Goal: Task Accomplishment & Management: Complete application form

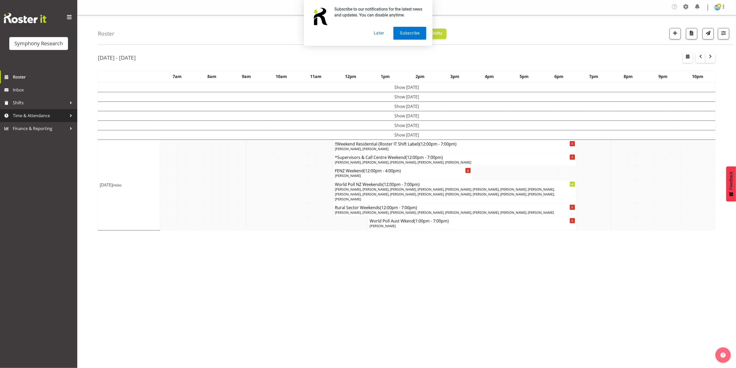
click at [23, 113] on span "Time & Attendance" at bounding box center [40, 116] width 54 height 8
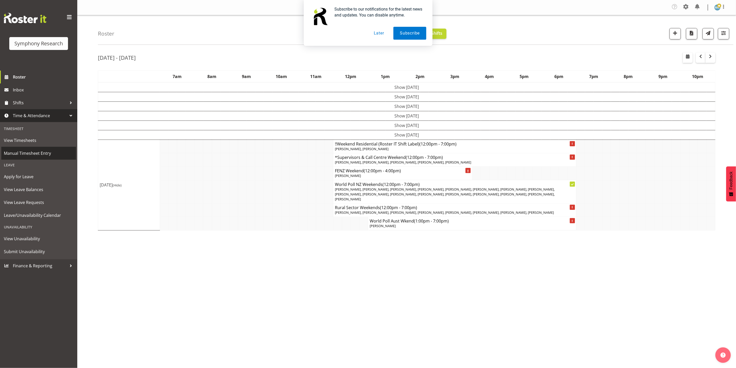
click at [28, 149] on link "Manual Timesheet Entry" at bounding box center [38, 153] width 75 height 13
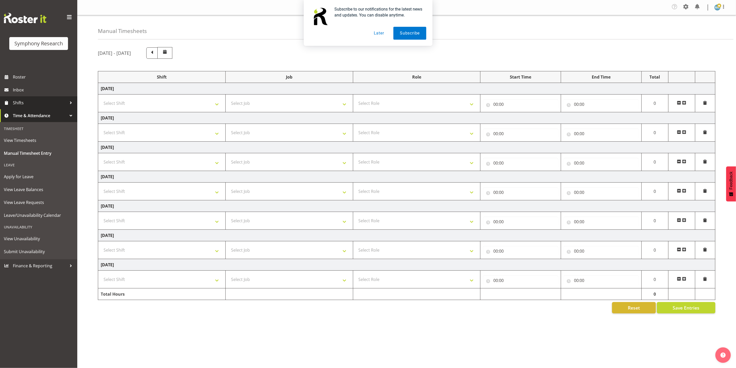
click at [22, 102] on span "Shifts" at bounding box center [40, 103] width 54 height 8
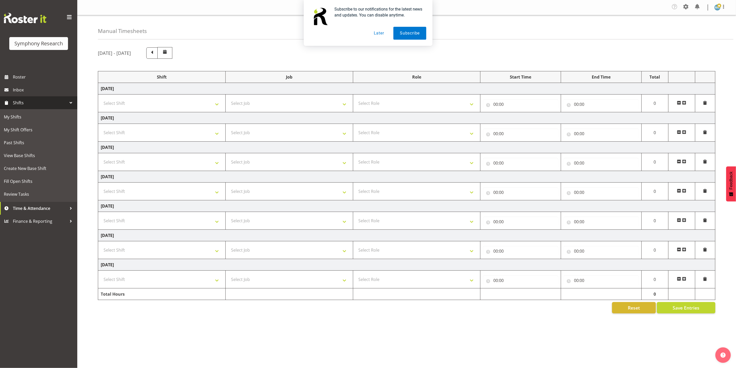
click at [18, 100] on span "Shifts" at bounding box center [40, 103] width 54 height 8
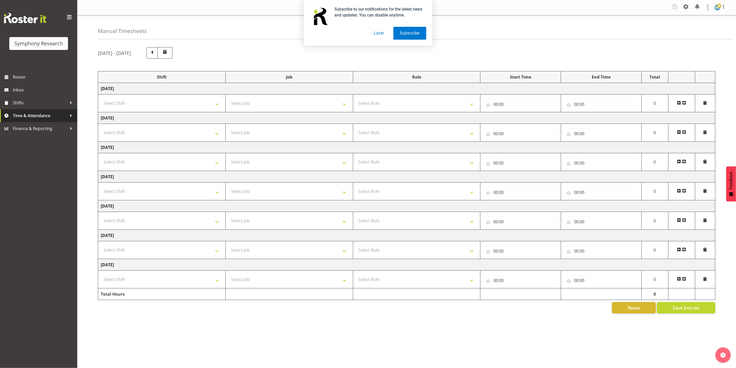
click at [22, 116] on span "Time & Attendance" at bounding box center [40, 116] width 54 height 8
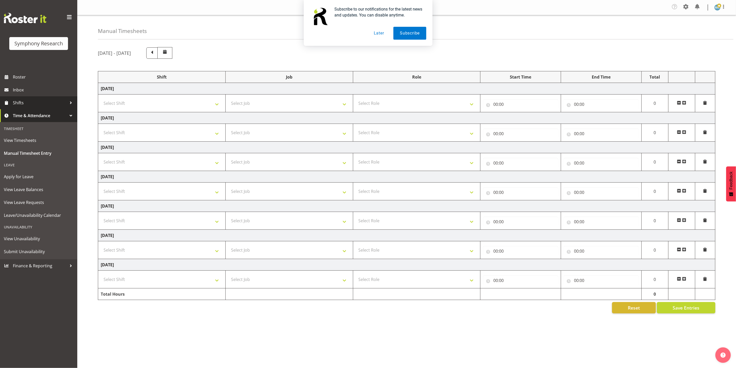
click at [19, 101] on span "Shifts" at bounding box center [40, 103] width 54 height 8
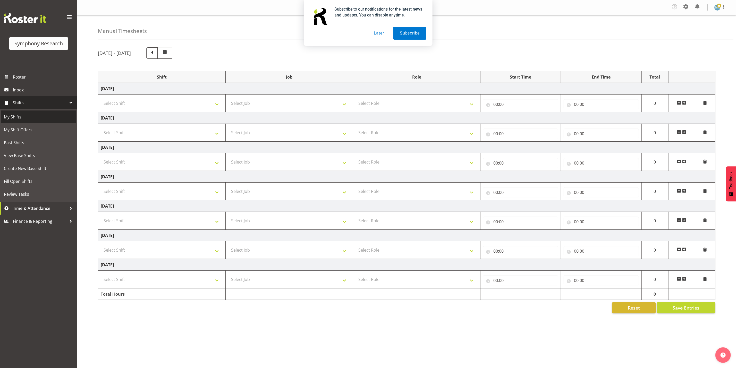
click at [11, 121] on span "My Shifts" at bounding box center [39, 117] width 70 height 8
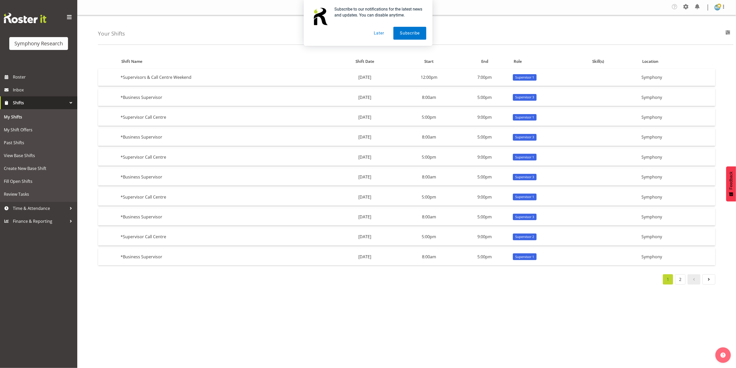
click at [383, 34] on button "Later" at bounding box center [379, 33] width 23 height 13
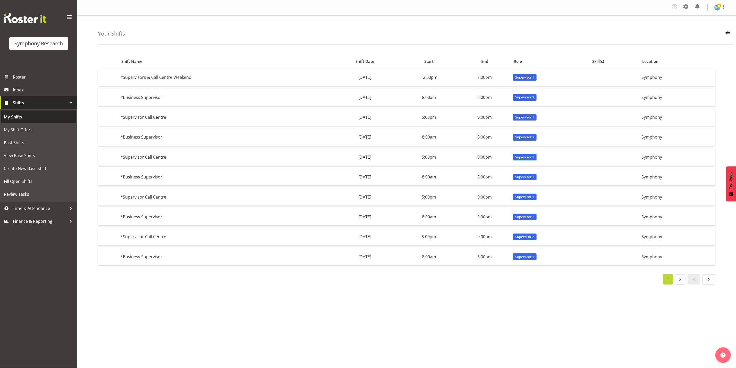
click at [35, 114] on span "My Shifts" at bounding box center [39, 117] width 70 height 8
click at [32, 159] on span "View Base Shifts" at bounding box center [39, 156] width 70 height 8
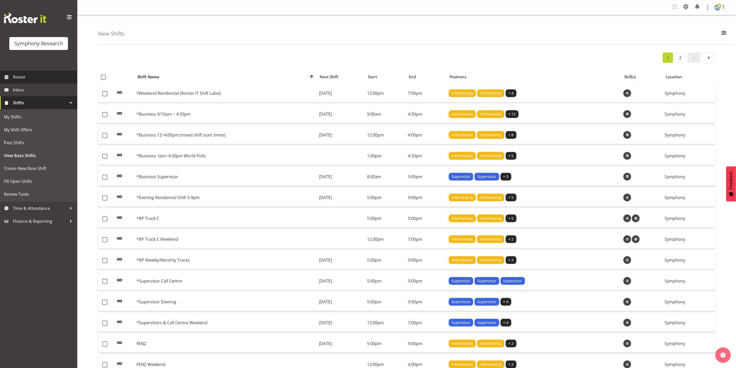
click at [20, 77] on span "Roster" at bounding box center [44, 77] width 62 height 8
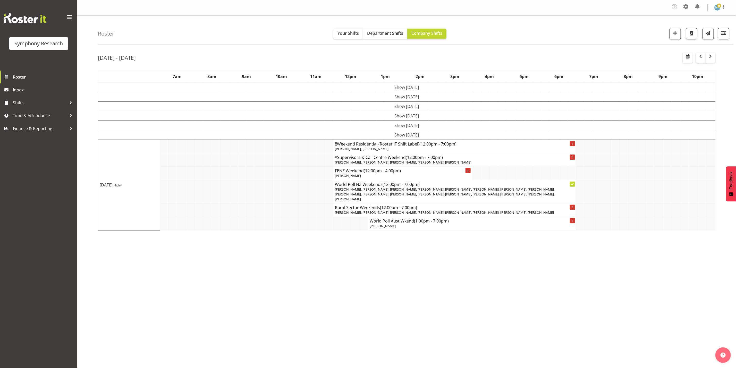
click at [405, 136] on td "Show Sat 6th Sep 2025" at bounding box center [407, 135] width 618 height 10
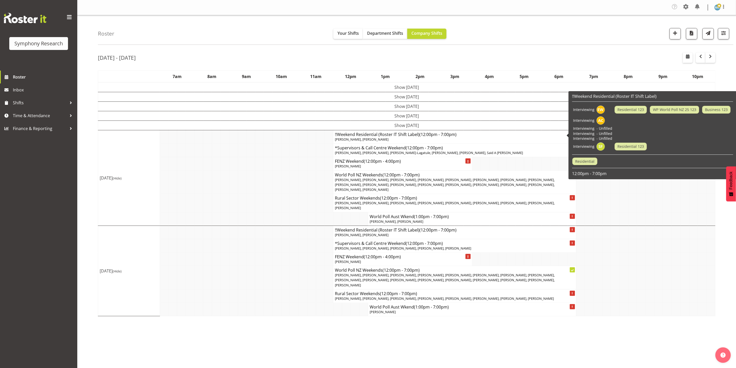
click at [416, 127] on td "Show Fri 5th Sep 2025" at bounding box center [407, 126] width 618 height 10
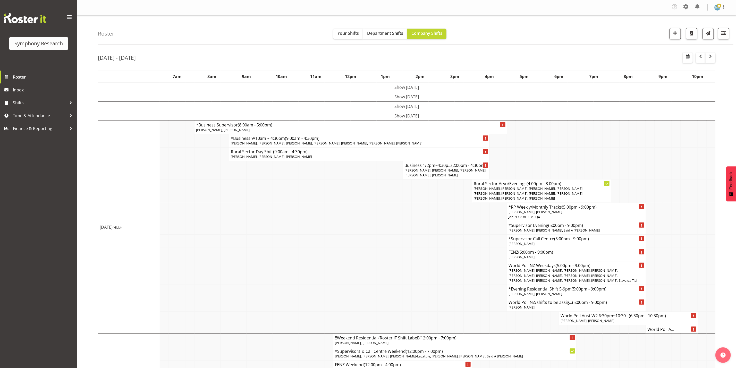
click at [420, 118] on td "Show Thu 4th Sep 2025" at bounding box center [407, 116] width 618 height 10
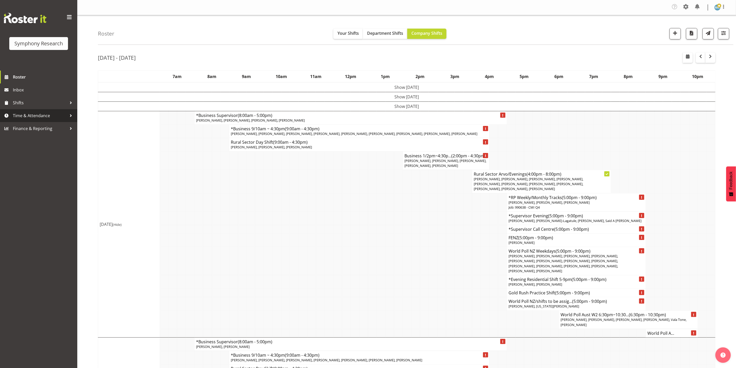
click at [42, 115] on span "Time & Attendance" at bounding box center [40, 116] width 54 height 8
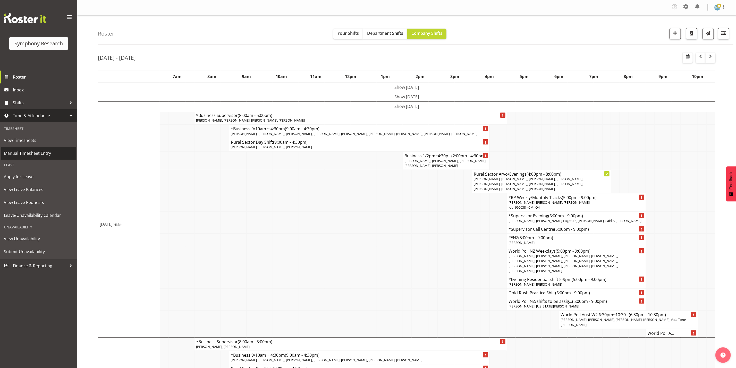
click at [32, 150] on span "Manual Timesheet Entry" at bounding box center [39, 154] width 70 height 8
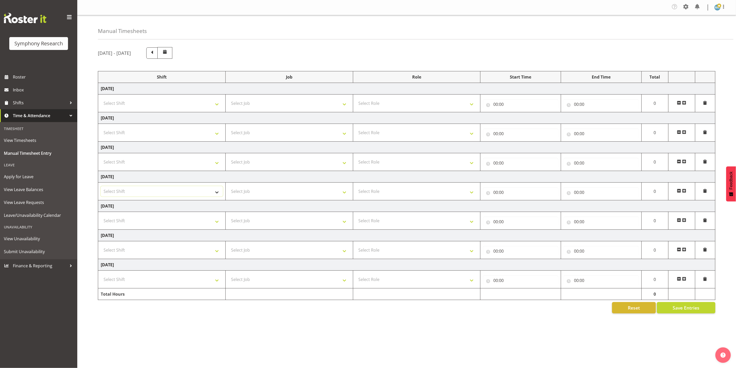
click at [172, 189] on select "Select Shift !!Weekend Residential (Roster IT Shift Label) *Business 9/10am ~ 4…" at bounding box center [162, 191] width 122 height 10
select select "26078"
click at [101, 188] on select "Select Shift !!Weekend Residential (Roster IT Shift Label) *Business 9/10am ~ 4…" at bounding box center [162, 191] width 122 height 10
click at [300, 191] on select "Select Job 550060 IF Admin 553492 World Poll Aus Wave 2 Main 2025 553493 World …" at bounding box center [289, 191] width 122 height 10
select select "9636"
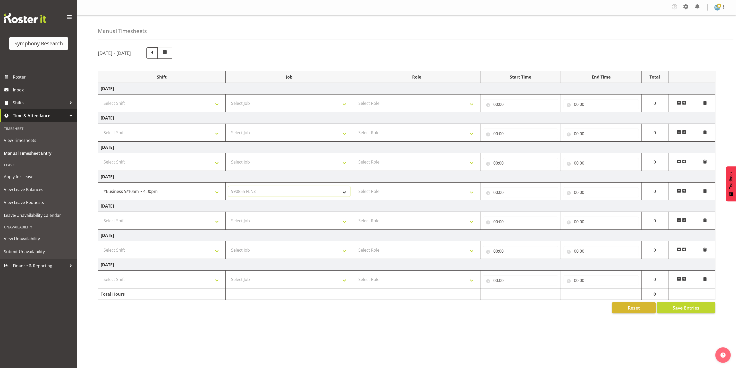
click at [228, 188] on select "Select Job 550060 IF Admin 553492 World Poll Aus Wave 2 Main 2025 553493 World …" at bounding box center [289, 191] width 122 height 10
click at [427, 195] on select "Select Role Supervisor Interviewing Briefing" at bounding box center [417, 191] width 122 height 10
select select "47"
click at [356, 188] on select "Select Role Supervisor Interviewing Briefing" at bounding box center [417, 191] width 122 height 10
click at [544, 194] on input "00:00" at bounding box center [520, 192] width 75 height 10
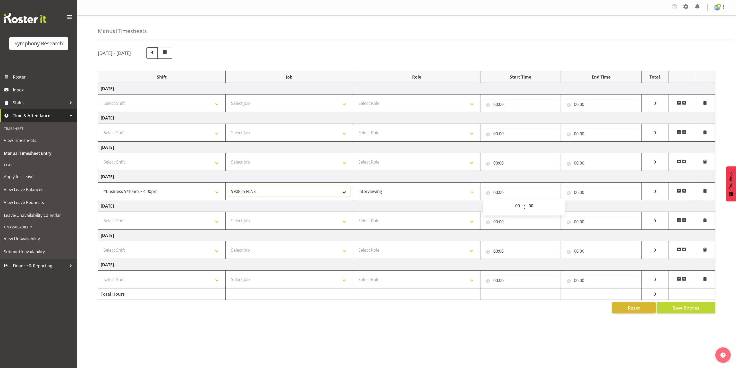
click at [328, 194] on select "550060 IF Admin 553492 World Poll Aus Wave 2 Main 2025 553493 World Poll NZ Wav…" at bounding box center [289, 191] width 122 height 10
click at [326, 191] on select "550060 IF Admin 553492 World Poll Aus Wave 2 Main 2025 553493 World Poll NZ Wav…" at bounding box center [289, 191] width 122 height 10
select select "10587"
click at [228, 188] on select "550060 IF Admin 553492 World Poll Aus Wave 2 Main 2025 553493 World Poll NZ Wav…" at bounding box center [289, 191] width 122 height 10
click at [524, 197] on input "00:00" at bounding box center [520, 192] width 75 height 10
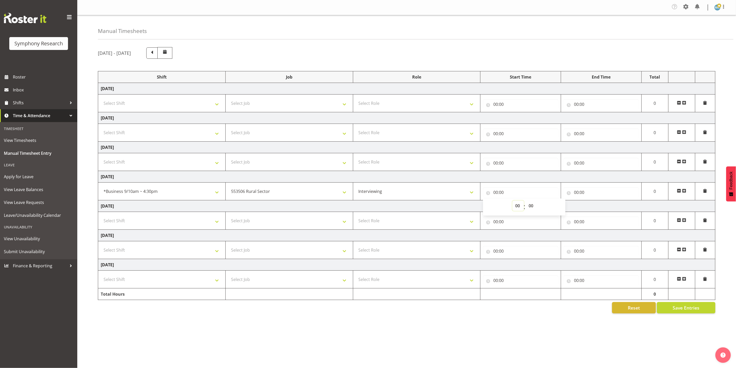
click at [516, 207] on select "00 01 02 03 04 05 06 07 08 09 10 11 12 13 14 15 16 17 18 19 20 21 22 23" at bounding box center [519, 206] width 12 height 10
select select "12"
click at [513, 202] on select "00 01 02 03 04 05 06 07 08 09 10 11 12 13 14 15 16 17 18 19 20 21 22 23" at bounding box center [519, 206] width 12 height 10
type input "12:00"
click at [596, 193] on input "00:00" at bounding box center [601, 192] width 75 height 10
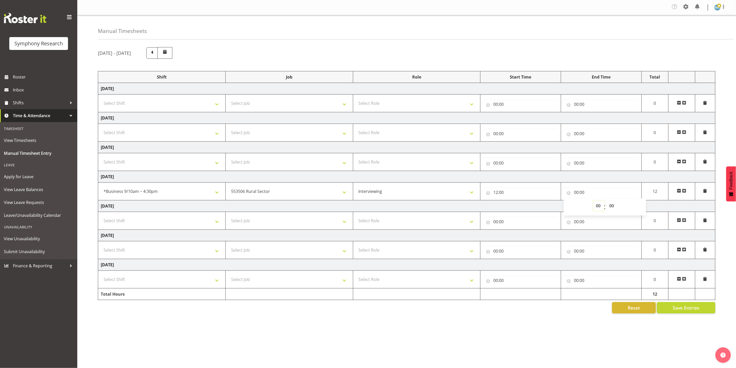
click at [597, 208] on select "00 01 02 03 04 05 06 07 08 09 10 11 12 13 14 15 16 17 18 19 20 21 22 23" at bounding box center [599, 206] width 12 height 10
select select "16"
click at [593, 202] on select "00 01 02 03 04 05 06 07 08 09 10 11 12 13 14 15 16 17 18 19 20 21 22 23" at bounding box center [599, 206] width 12 height 10
type input "16:00"
click at [685, 192] on span at bounding box center [685, 191] width 4 height 4
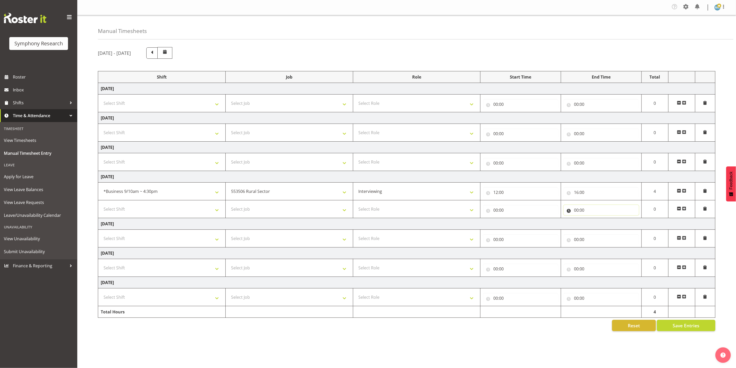
click at [577, 211] on input "00:00" at bounding box center [601, 210] width 75 height 10
click at [596, 228] on select "00 01 02 03 04 05 06 07 08 09 10 11 12 13 14 15 16 17 18 19 20 21 22 23" at bounding box center [599, 224] width 12 height 10
select select "21"
click at [593, 220] on select "00 01 02 03 04 05 06 07 08 09 10 11 12 13 14 15 16 17 18 19 20 21 22 23" at bounding box center [599, 224] width 12 height 10
type input "21:00"
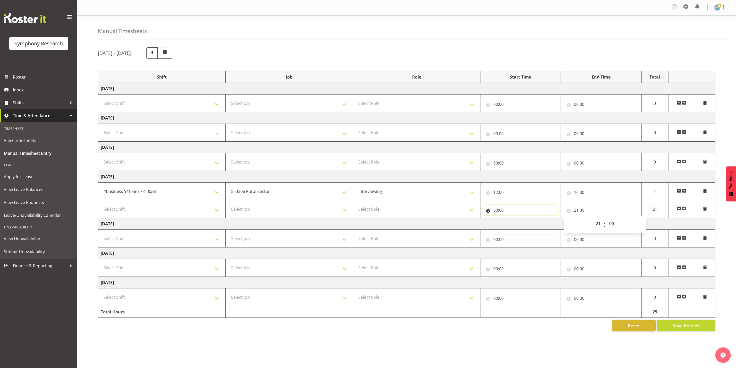
click at [545, 211] on input "00:00" at bounding box center [520, 210] width 75 height 10
click at [518, 225] on select "00 01 02 03 04 05 06 07 08 09 10 11 12 13 14 15 16 17 18 19 20 21 22 23" at bounding box center [519, 224] width 12 height 10
select select "17"
click at [513, 220] on select "00 01 02 03 04 05 06 07 08 09 10 11 12 13 14 15 16 17 18 19 20 21 22 23" at bounding box center [519, 224] width 12 height 10
type input "17:00"
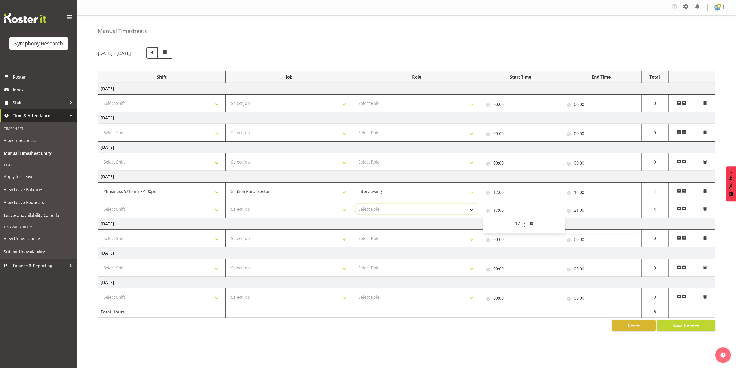
click at [438, 213] on select "Select Role Supervisor Interviewing Briefing" at bounding box center [417, 209] width 122 height 10
select select "47"
click at [356, 206] on select "Select Role Supervisor Interviewing Briefing" at bounding box center [417, 209] width 122 height 10
click at [295, 210] on select "Select Job 550060 IF Admin 553492 World Poll Aus Wave 2 Main 2025 553493 World …" at bounding box center [289, 209] width 122 height 10
select select "9636"
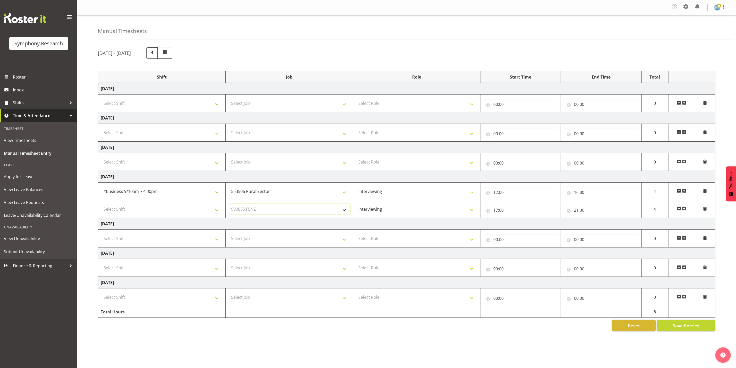
click at [228, 206] on select "Select Job 550060 IF Admin 553492 World Poll Aus Wave 2 Main 2025 553493 World …" at bounding box center [289, 209] width 122 height 10
click at [202, 206] on select "Select Shift !!Weekend Residential (Roster IT Shift Label) *Business 9/10am ~ 4…" at bounding box center [162, 209] width 122 height 10
select select "48116"
click at [101, 206] on select "Select Shift !!Weekend Residential (Roster IT Shift Label) *Business 9/10am ~ 4…" at bounding box center [162, 209] width 122 height 10
click at [288, 237] on select "Select Job 550060 IF Admin 553492 World Poll Aus Wave 2 Main 2025 553493 World …" at bounding box center [289, 239] width 122 height 10
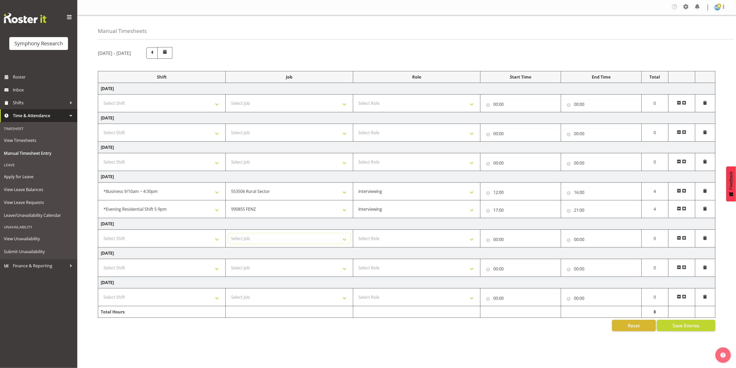
select select "10242"
click at [228, 235] on select "Select Job 550060 IF Admin 553492 World Poll Aus Wave 2 Main 2025 553493 World …" at bounding box center [289, 239] width 122 height 10
click at [214, 240] on select "Select Shift !!Weekend Residential (Roster IT Shift Label) *Business 9/10am ~ 4…" at bounding box center [162, 239] width 122 height 10
select select "26078"
click at [101, 235] on select "Select Shift !!Weekend Residential (Roster IT Shift Label) *Business 9/10am ~ 4…" at bounding box center [162, 239] width 122 height 10
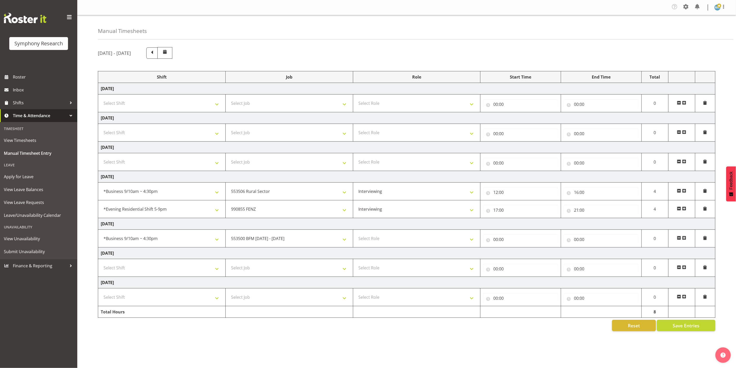
click at [446, 247] on td "Select Role Supervisor Interviewing Briefing" at bounding box center [417, 239] width 128 height 18
click at [448, 244] on select "Select Role Supervisor Interviewing Briefing" at bounding box center [417, 239] width 122 height 10
select select "47"
click at [356, 235] on select "Select Role Supervisor Interviewing Briefing" at bounding box center [417, 239] width 122 height 10
click at [513, 240] on input "00:00" at bounding box center [520, 240] width 75 height 10
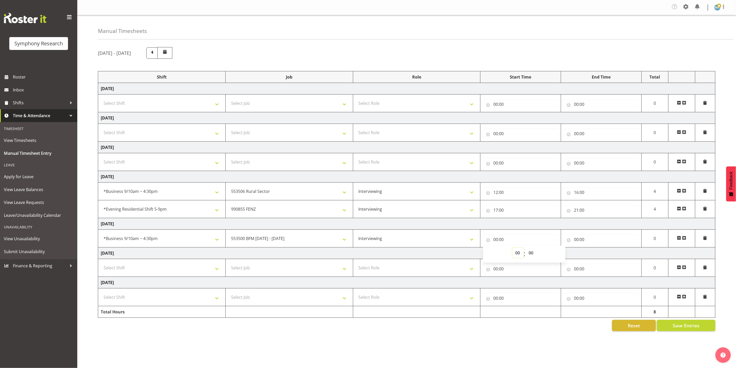
click at [517, 254] on select "00 01 02 03 04 05 06 07 08 09 10 11 12 13 14 15 16 17 18 19 20 21 22 23" at bounding box center [519, 253] width 12 height 10
select select "11"
click at [513, 250] on select "00 01 02 03 04 05 06 07 08 09 10 11 12 13 14 15 16 17 18 19 20 21 22 23" at bounding box center [519, 253] width 12 height 10
type input "11:00"
click at [588, 244] on input "00:00" at bounding box center [601, 240] width 75 height 10
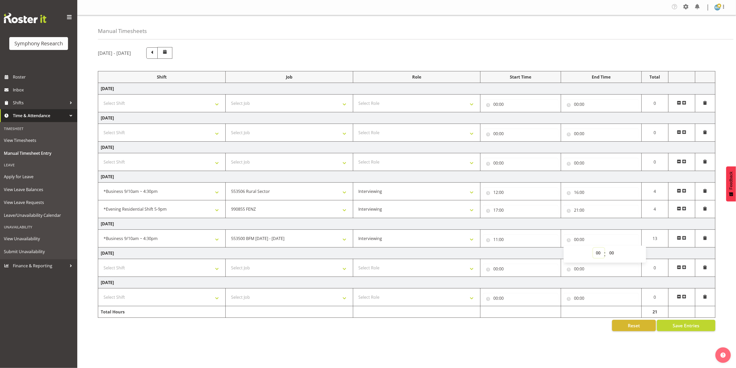
click at [596, 257] on select "00 01 02 03 04 05 06 07 08 09 10 11 12 13 14 15 16 17 18 19 20 21 22 23" at bounding box center [599, 253] width 12 height 10
select select "11"
click at [593, 250] on select "00 01 02 03 04 05 06 07 08 09 10 11 12 13 14 15 16 17 18 19 20 21 22 23" at bounding box center [599, 253] width 12 height 10
type input "11:00"
click at [612, 254] on select "00 01 02 03 04 05 06 07 08 09 10 11 12 13 14 15 16 17 18 19 20 21 22 23 24 25 2…" at bounding box center [613, 253] width 12 height 10
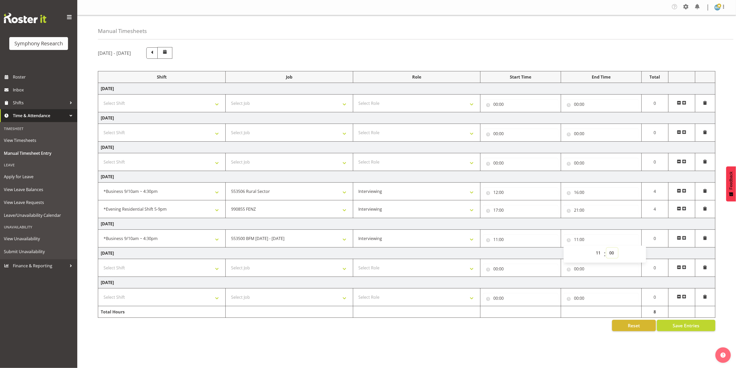
select select "5"
click at [607, 250] on select "00 01 02 03 04 05 06 07 08 09 10 11 12 13 14 15 16 17 18 19 20 21 22 23 24 25 2…" at bounding box center [613, 253] width 12 height 10
type input "11:05"
click at [684, 240] on span at bounding box center [685, 238] width 4 height 4
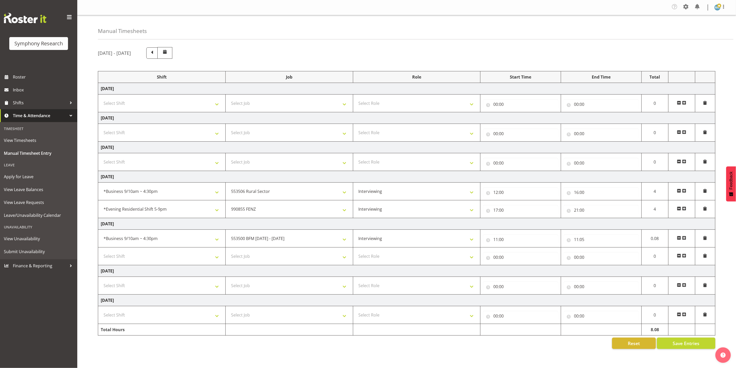
click at [684, 240] on span at bounding box center [685, 238] width 4 height 4
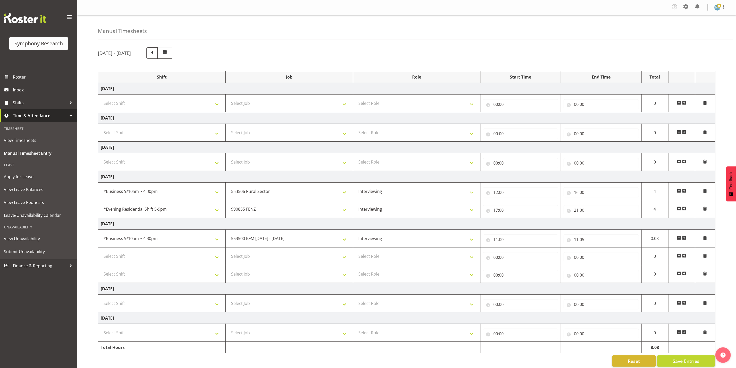
click at [707, 258] on span at bounding box center [705, 256] width 4 height 4
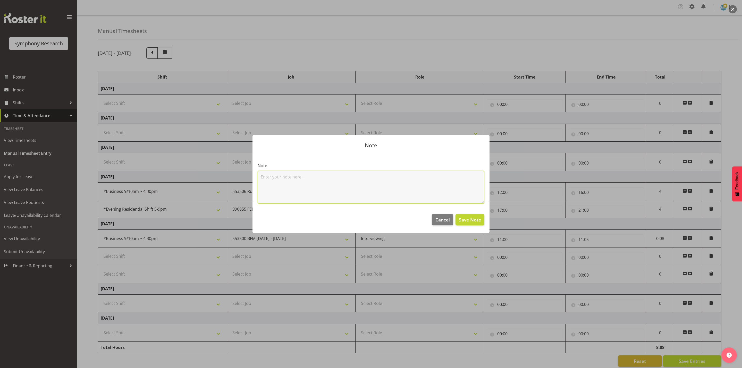
click at [351, 195] on textarea at bounding box center [371, 187] width 227 height 33
type textarea "VM's"
click at [464, 221] on span "Save Note" at bounding box center [470, 220] width 22 height 7
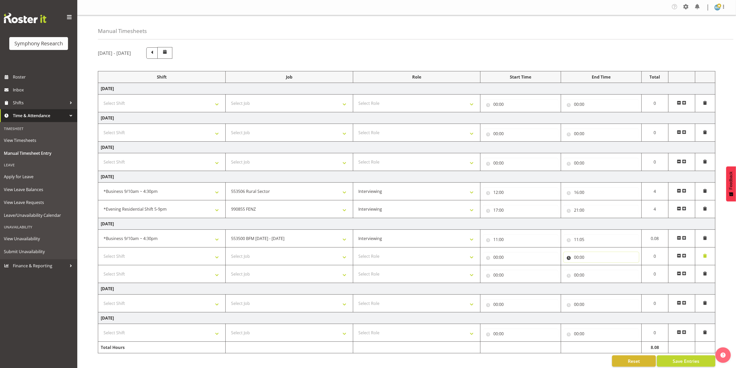
click at [586, 260] on input "00:00" at bounding box center [601, 257] width 75 height 10
click at [594, 273] on select "00 01 02 03 04 05 06 07 08 09 10 11 12 13 14 15 16 17 18 19 20 21 22 23" at bounding box center [599, 271] width 12 height 10
select select "11"
click at [593, 268] on select "00 01 02 03 04 05 06 07 08 09 10 11 12 13 14 15 16 17 18 19 20 21 22 23" at bounding box center [599, 271] width 12 height 10
type input "11:00"
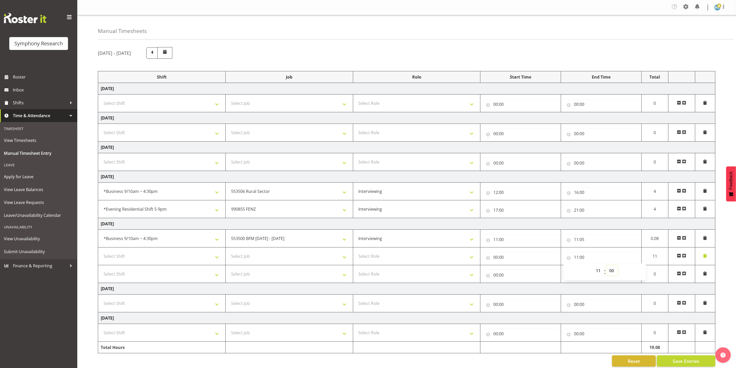
click at [616, 276] on select "00 01 02 03 04 05 06 07 08 09 10 11 12 13 14 15 16 17 18 19 20 21 22 23 24 25 2…" at bounding box center [613, 271] width 12 height 10
select select "49"
click at [607, 268] on select "00 01 02 03 04 05 06 07 08 09 10 11 12 13 14 15 16 17 18 19 20 21 22 23 24 25 2…" at bounding box center [613, 271] width 12 height 10
type input "11:49"
click at [536, 262] on input "00:00" at bounding box center [520, 257] width 75 height 10
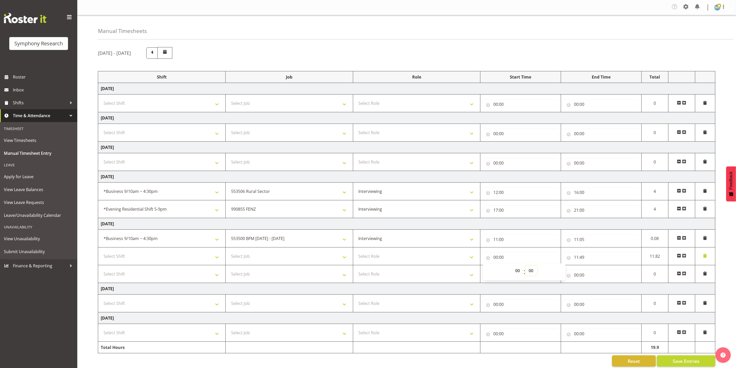
click at [532, 276] on select "00 01 02 03 04 05 06 07 08 09 10 11 12 13 14 15 16 17 18 19 20 21 22 23 24 25 2…" at bounding box center [532, 271] width 12 height 10
select select "5"
click at [526, 268] on select "00 01 02 03 04 05 06 07 08 09 10 11 12 13 14 15 16 17 18 19 20 21 22 23 24 25 2…" at bounding box center [532, 271] width 12 height 10
type input "00:05"
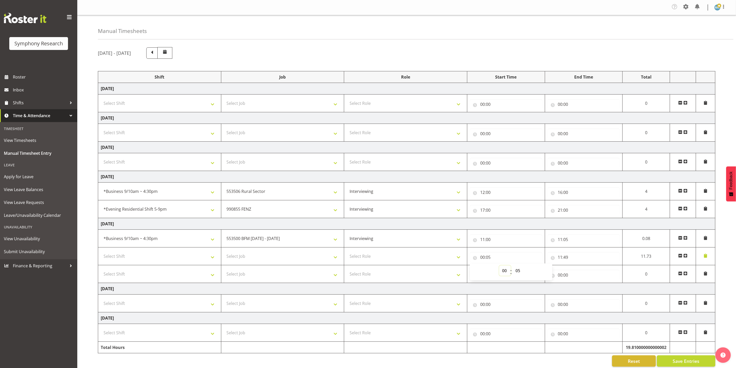
click at [503, 273] on select "00 01 02 03 04 05 06 07 08 09 10 11 12 13 14 15 16 17 18 19 20 21 22 23" at bounding box center [506, 271] width 12 height 10
select select "11"
click at [511, 268] on select "00 01 02 03 04 05 06 07 08 09 10 11 12 13 14 15 16 17 18 19 20 21 22 23" at bounding box center [506, 271] width 12 height 10
type input "11:05"
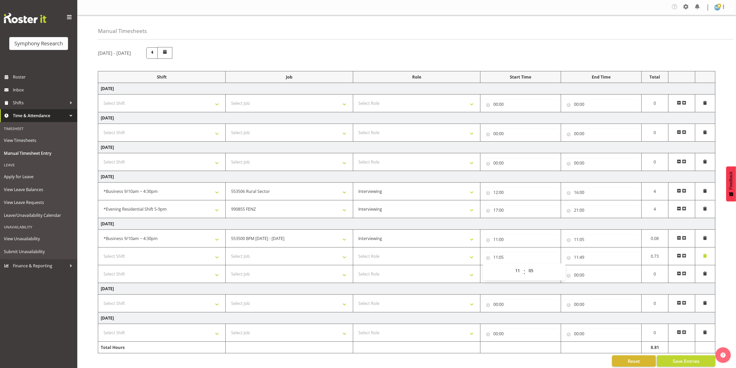
click at [423, 266] on td "Select Role Supervisor Interviewing Briefing" at bounding box center [417, 257] width 128 height 18
click at [426, 260] on select "Select Role Supervisor Interviewing Briefing" at bounding box center [417, 256] width 122 height 10
select select "45"
click at [356, 253] on select "Select Role Supervisor Interviewing Briefing" at bounding box center [417, 256] width 122 height 10
click at [328, 257] on select "Select Job 550060 IF Admin 553492 World Poll Aus Wave 2 Main 2025 553493 World …" at bounding box center [289, 256] width 122 height 10
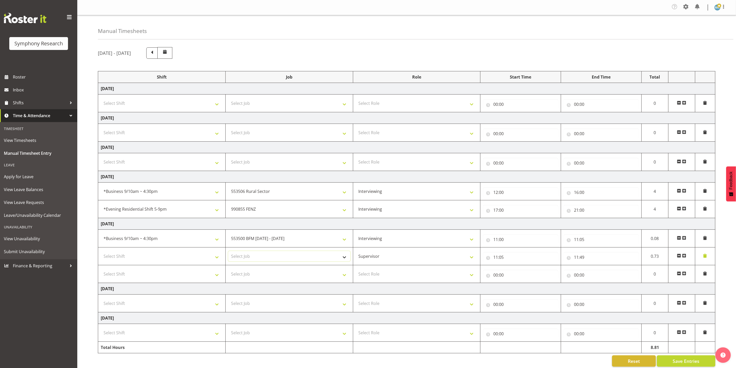
select select "743"
click at [228, 253] on select "Select Job 550060 IF Admin 553492 World Poll Aus Wave 2 Main 2025 553493 World …" at bounding box center [289, 256] width 122 height 10
click at [200, 253] on td "Select Shift !!Weekend Residential (Roster IT Shift Label) *Business 9/10am ~ 4…" at bounding box center [162, 257] width 128 height 18
click at [193, 261] on select "Select Shift !!Weekend Residential (Roster IT Shift Label) *Business 9/10am ~ 4…" at bounding box center [162, 256] width 122 height 10
select select "26078"
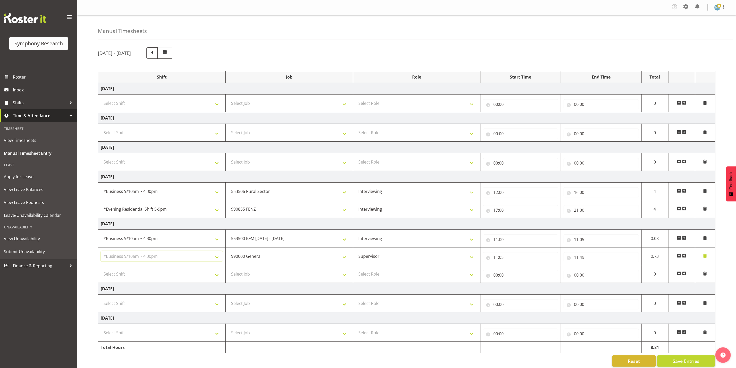
click at [101, 253] on select "Select Shift !!Weekend Residential (Roster IT Shift Label) *Business 9/10am ~ 4…" at bounding box center [162, 256] width 122 height 10
click at [199, 275] on select "Select Shift !!Weekend Residential (Roster IT Shift Label) *Business 9/10am ~ 4…" at bounding box center [162, 274] width 122 height 10
select select "26078"
click at [101, 271] on select "Select Shift !!Weekend Residential (Roster IT Shift Label) *Business 9/10am ~ 4…" at bounding box center [162, 274] width 122 height 10
click at [276, 274] on select "Select Job 550060 IF Admin 553492 World Poll Aus Wave 2 Main 2025 553493 World …" at bounding box center [289, 274] width 122 height 10
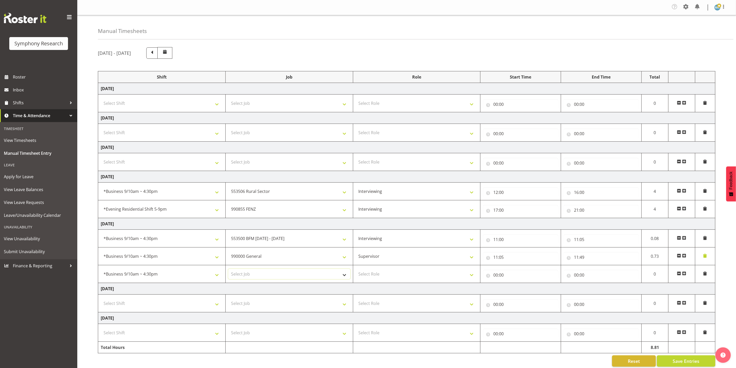
select select "10587"
click at [228, 271] on select "Select Job 550060 IF Admin 553492 World Poll Aus Wave 2 Main 2025 553493 World …" at bounding box center [289, 274] width 122 height 10
click at [442, 279] on select "Select Role Supervisor Interviewing Briefing" at bounding box center [417, 274] width 122 height 10
select select "45"
click at [356, 271] on select "Select Role Supervisor Interviewing Briefing" at bounding box center [417, 274] width 122 height 10
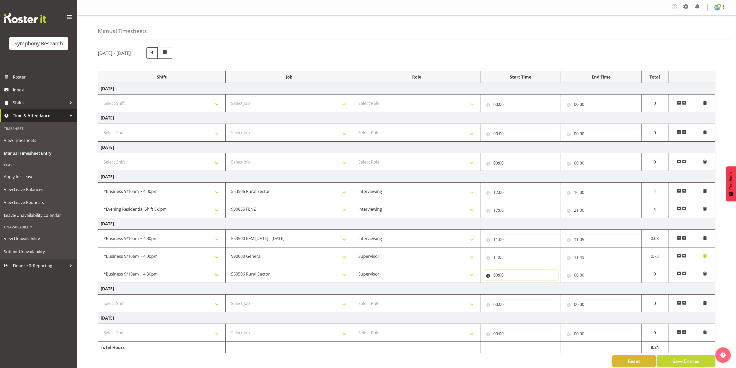
click at [507, 279] on input "00:00" at bounding box center [520, 275] width 75 height 10
click at [514, 290] on select "00 01 02 03 04 05 06 07 08 09 10 11 12 13 14 15 16 17 18 19 20 21 22 23" at bounding box center [519, 289] width 12 height 10
select select "11"
click at [513, 286] on select "00 01 02 03 04 05 06 07 08 09 10 11 12 13 14 15 16 17 18 19 20 21 22 23" at bounding box center [519, 289] width 12 height 10
type input "11:00"
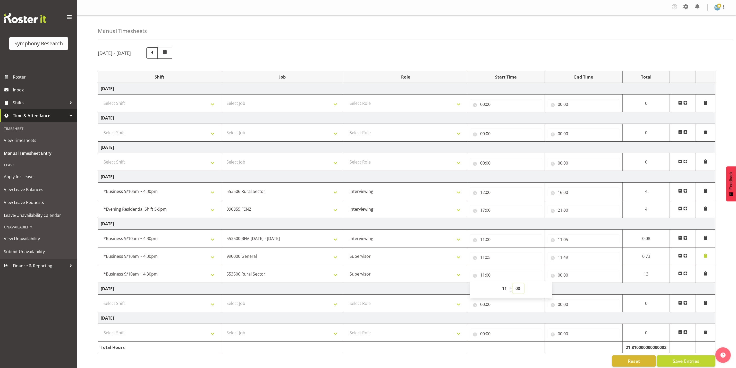
click at [518, 291] on select "00 01 02 03 04 05 06 07 08 09 10 11 12 13 14 15 16 17 18 19 20 21 22 23 24 25 2…" at bounding box center [519, 289] width 12 height 10
select select "49"
click at [513, 286] on select "00 01 02 03 04 05 06 07 08 09 10 11 12 13 14 15 16 17 18 19 20 21 22 23 24 25 2…" at bounding box center [519, 289] width 12 height 10
type input "11:49"
click at [577, 279] on input "00:00" at bounding box center [584, 275] width 72 height 10
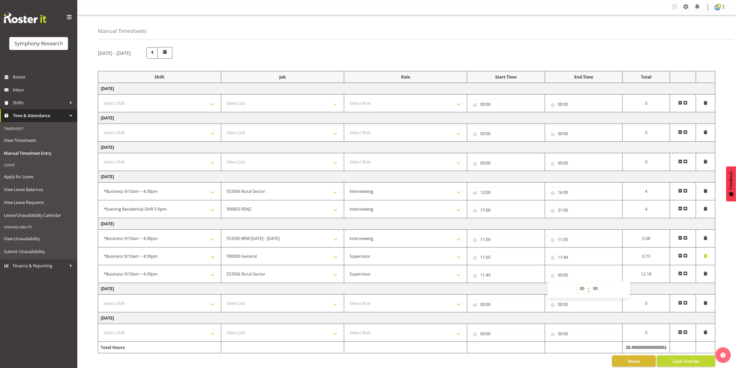
click at [582, 286] on select "00 01 02 03 04 05 06 07 08 09 10 11 12 13 14 15 16 17 18 19 20 21 22 23" at bounding box center [583, 289] width 12 height 10
select select "16"
click at [589, 286] on select "00 01 02 03 04 05 06 07 08 09 10 11 12 13 14 15 16 17 18 19 20 21 22 23" at bounding box center [583, 289] width 12 height 10
type input "16:00"
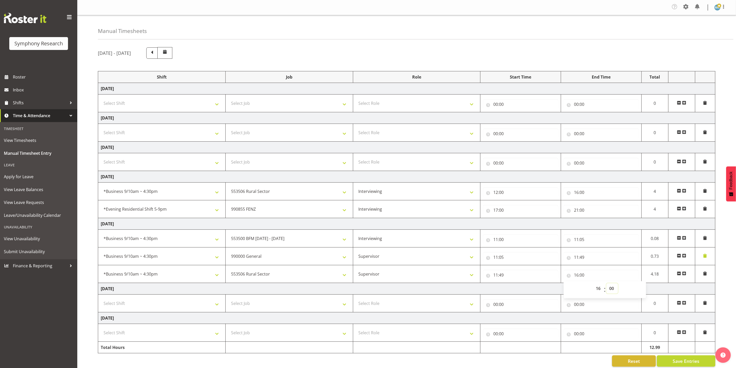
click at [612, 287] on select "00 01 02 03 04 05 06 07 08 09 10 11 12 13 14 15 16 17 18 19 20 21 22 23 24 25 2…" at bounding box center [613, 289] width 12 height 10
select select "50"
click at [607, 286] on select "00 01 02 03 04 05 06 07 08 09 10 11 12 13 14 15 16 17 18 19 20 21 22 23 24 25 2…" at bounding box center [613, 289] width 12 height 10
type input "16:50"
click at [685, 274] on span at bounding box center [685, 274] width 4 height 4
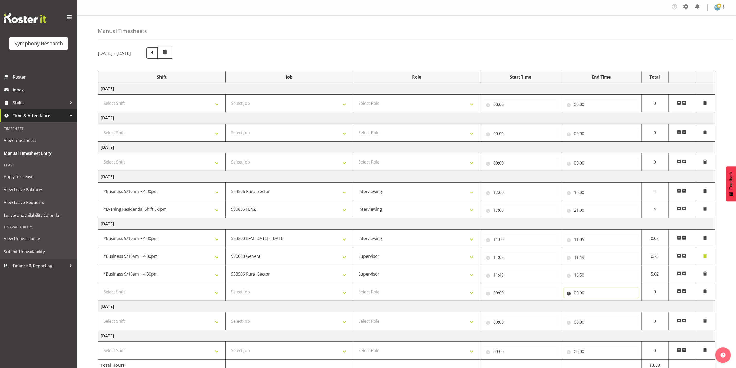
click at [607, 297] on input "00:00" at bounding box center [601, 293] width 75 height 10
click at [599, 309] on select "00 01 02 03 04 05 06 07 08 09 10 11 12 13 14 15 16 17 18 19 20 21 22 23" at bounding box center [599, 306] width 12 height 10
select select "19"
click at [593, 303] on select "00 01 02 03 04 05 06 07 08 09 10 11 12 13 14 15 16 17 18 19 20 21 22 23" at bounding box center [599, 306] width 12 height 10
type input "19:00"
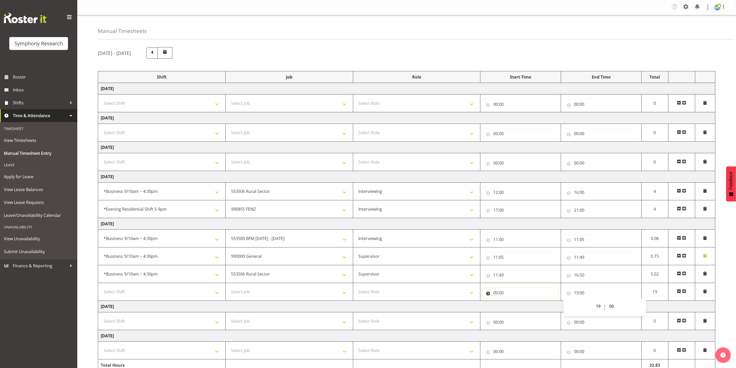
click at [516, 296] on input "00:00" at bounding box center [520, 293] width 75 height 10
click at [517, 306] on select "00 01 02 03 04 05 06 07 08 09 10 11 12 13 14 15 16 17 18 19 20 21 22 23" at bounding box center [519, 306] width 12 height 10
select select "17"
click at [513, 303] on select "00 01 02 03 04 05 06 07 08 09 10 11 12 13 14 15 16 17 18 19 20 21 22 23" at bounding box center [519, 306] width 12 height 10
type input "17:00"
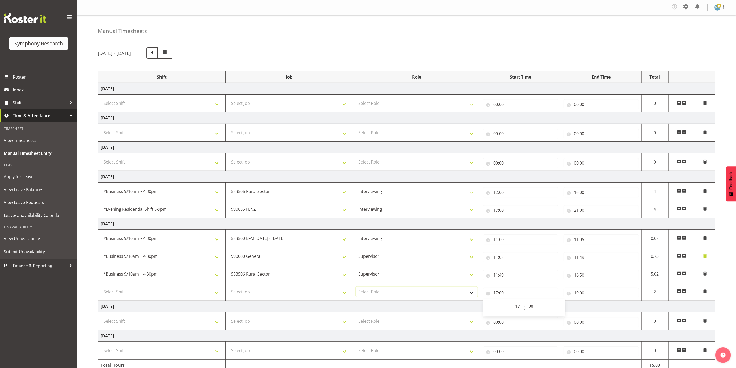
drag, startPoint x: 433, startPoint y: 293, endPoint x: 430, endPoint y: 293, distance: 3.2
click at [433, 293] on select "Select Role Supervisor Interviewing Briefing" at bounding box center [417, 292] width 122 height 10
select select "47"
click at [356, 289] on select "Select Role Supervisor Interviewing Briefing" at bounding box center [417, 292] width 122 height 10
click at [322, 297] on select "Select Job 550060 IF Admin 553492 World Poll Aus Wave 2 Main 2025 553493 World …" at bounding box center [289, 292] width 122 height 10
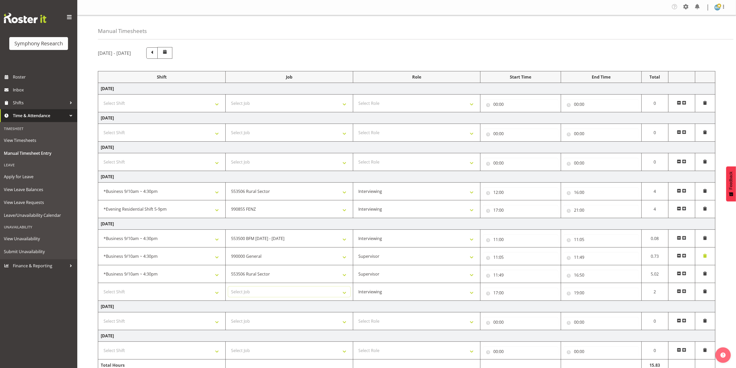
select select "10587"
click at [228, 289] on select "Select Job 550060 IF Admin 553492 World Poll Aus Wave 2 Main 2025 553493 World …" at bounding box center [289, 292] width 122 height 10
click at [190, 291] on select "Select Shift !!Weekend Residential (Roster IT Shift Label) *Business 9/10am ~ 4…" at bounding box center [162, 292] width 122 height 10
select select "48116"
click at [101, 289] on select "Select Shift !!Weekend Residential (Roster IT Shift Label) *Business 9/10am ~ 4…" at bounding box center [162, 292] width 122 height 10
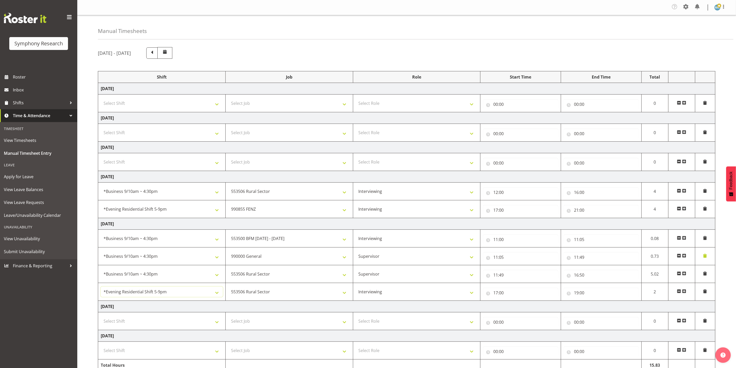
scroll to position [29, 0]
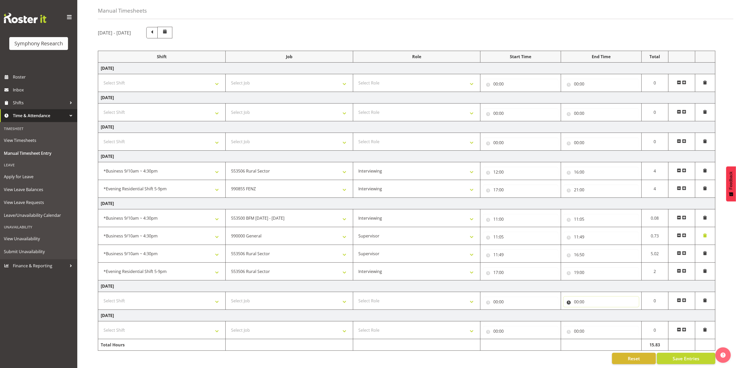
click at [600, 298] on input "00:00" at bounding box center [601, 302] width 75 height 10
click at [597, 310] on select "00 01 02 03 04 05 06 07 08 09 10 11 12 13 14 15 16 17 18 19 20 21 22 23" at bounding box center [599, 315] width 12 height 10
select select "19"
click at [593, 310] on select "00 01 02 03 04 05 06 07 08 09 10 11 12 13 14 15 16 17 18 19 20 21 22 23" at bounding box center [599, 315] width 12 height 10
type input "19:00"
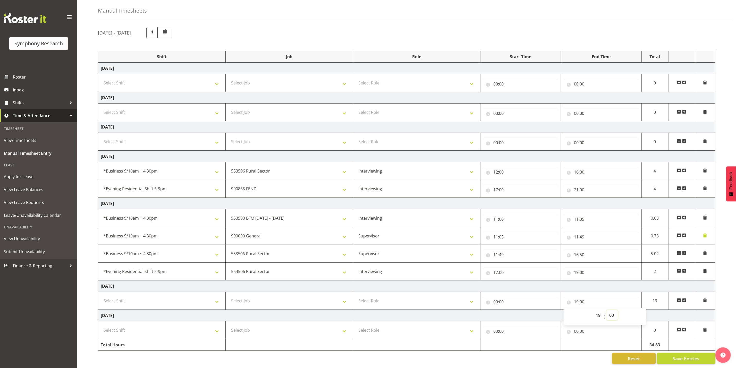
click at [613, 310] on select "00 01 02 03 04 05 06 07 08 09 10 11 12 13 14 15 16 17 18 19 20 21 22 23 24 25 2…" at bounding box center [613, 315] width 12 height 10
click at [607, 310] on select "00 01 02 03 04 05 06 07 08 09 10 11 12 13 14 15 16 17 18 19 20 21 22 23 24 25 2…" at bounding box center [613, 315] width 12 height 10
click at [545, 299] on input "00:00" at bounding box center [520, 302] width 75 height 10
click at [602, 297] on input "19:00" at bounding box center [601, 302] width 75 height 10
click at [600, 310] on select "00 01 02 03 04 05 06 07 08 09 10 11 12 13 14 15 16 17 18 19 20 21 22 23" at bounding box center [599, 315] width 12 height 10
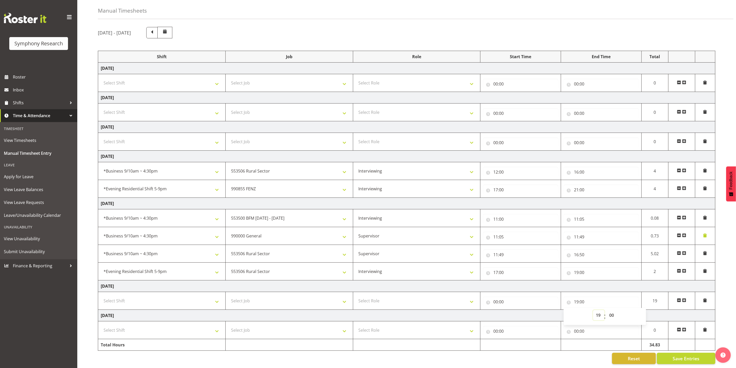
select select "17"
click at [593, 310] on select "00 01 02 03 04 05 06 07 08 09 10 11 12 13 14 15 16 17 18 19 20 21 22 23" at bounding box center [599, 315] width 12 height 10
type input "17:00"
click at [611, 310] on select "00 01 02 03 04 05 06 07 08 09 10 11 12 13 14 15 16 17 18 19 20 21 22 23 24 25 2…" at bounding box center [613, 315] width 12 height 10
select select "30"
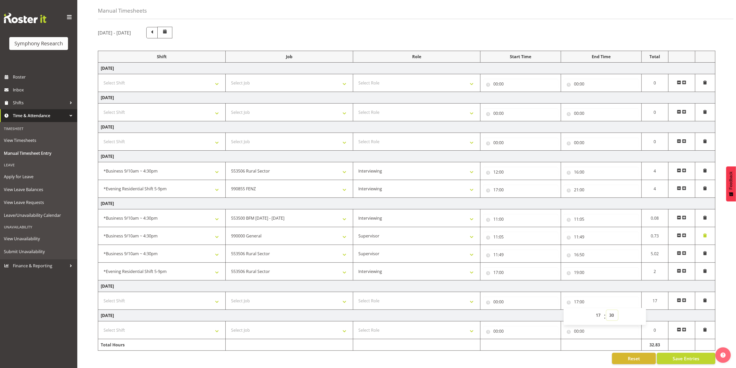
click at [607, 310] on select "00 01 02 03 04 05 06 07 08 09 10 11 12 13 14 15 16 17 18 19 20 21 22 23 24 25 2…" at bounding box center [613, 315] width 12 height 10
type input "17:30"
click at [534, 299] on input "00:00" at bounding box center [520, 302] width 75 height 10
click at [520, 310] on select "00 01 02 03 04 05 06 07 08 09 10 11 12 13 14 15 16 17 18 19 20 21 22 23" at bounding box center [519, 315] width 12 height 10
click at [594, 300] on input "17:30" at bounding box center [601, 302] width 75 height 10
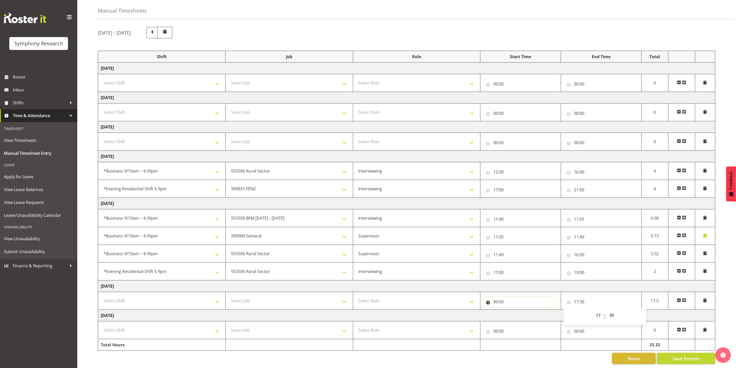
click at [509, 297] on input "00:00" at bounding box center [520, 302] width 75 height 10
click at [519, 310] on select "00 01 02 03 04 05 06 07 08 09 10 11 12 13 14 15 16 17 18 19 20 21 22 23" at bounding box center [519, 315] width 12 height 10
select select "11"
click at [513, 310] on select "00 01 02 03 04 05 06 07 08 09 10 11 12 13 14 15 16 17 18 19 20 21 22 23" at bounding box center [519, 315] width 12 height 10
type input "11:00"
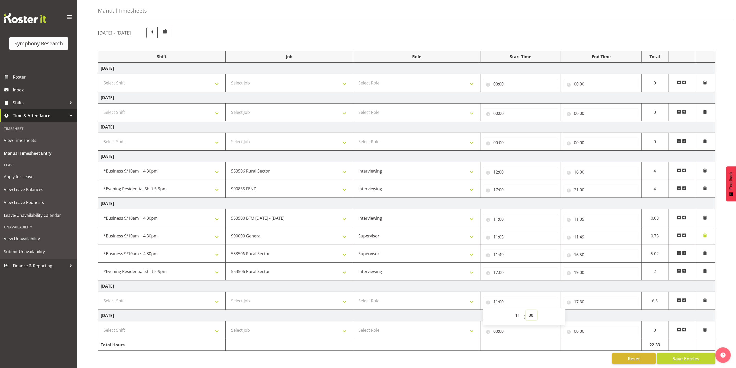
click at [531, 310] on select "00 01 02 03 04 05 06 07 08 09 10 11 12 13 14 15 16 17 18 19 20 21 22 23 24 25 2…" at bounding box center [532, 315] width 12 height 10
select select "30"
click at [526, 310] on select "00 01 02 03 04 05 06 07 08 09 10 11 12 13 14 15 16 17 18 19 20 21 22 23 24 25 2…" at bounding box center [532, 315] width 12 height 10
type input "11:30"
click at [616, 297] on input "17:30" at bounding box center [601, 302] width 75 height 10
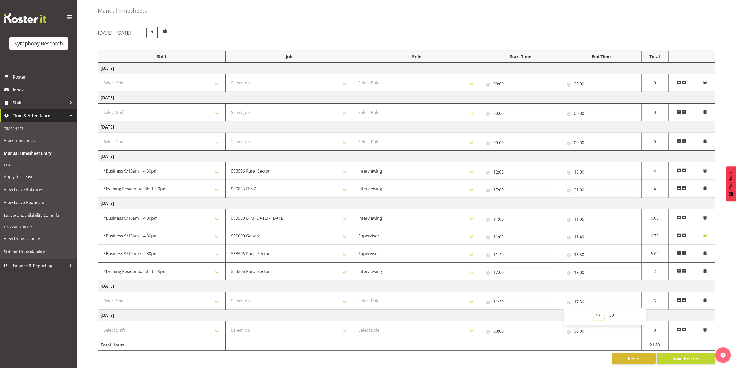
click at [595, 310] on select "00 01 02 03 04 05 06 07 08 09 10 11 12 13 14 15 16 17 18 19 20 21 22 23" at bounding box center [599, 315] width 12 height 10
select select "11"
click at [593, 310] on select "00 01 02 03 04 05 06 07 08 09 10 11 12 13 14 15 16 17 18 19 20 21 22 23" at bounding box center [599, 315] width 12 height 10
type input "11:30"
click at [615, 310] on select "00 01 02 03 04 05 06 07 08 09 10 11 12 13 14 15 16 17 18 19 20 21 22 23 24 25 2…" at bounding box center [613, 315] width 12 height 10
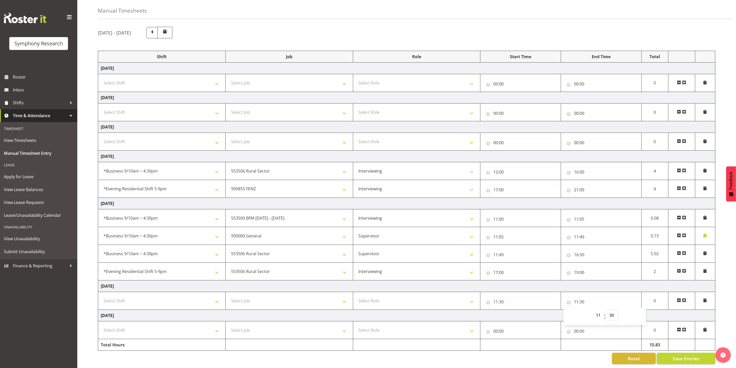
select select "55"
click at [607, 310] on select "00 01 02 03 04 05 06 07 08 09 10 11 12 13 14 15 16 17 18 19 20 21 22 23 24 25 2…" at bounding box center [613, 315] width 12 height 10
type input "11:55"
click at [685, 299] on span at bounding box center [685, 301] width 4 height 4
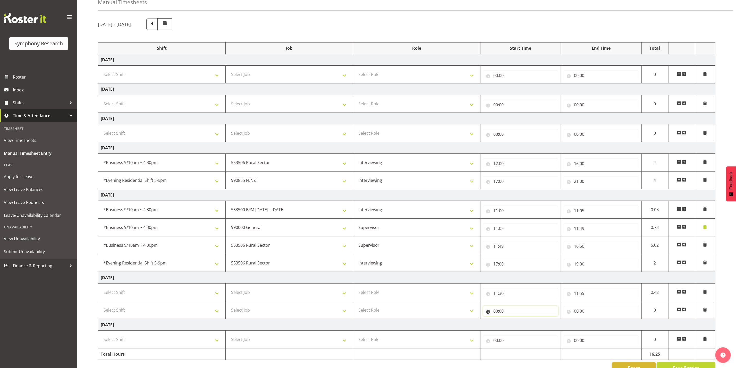
click at [522, 313] on input "00:00" at bounding box center [520, 311] width 75 height 10
click at [520, 327] on select "00 01 02 03 04 05 06 07 08 09 10 11 12 13 14 15 16 17 18 19 20 21 22 23" at bounding box center [519, 325] width 12 height 10
select select "11"
click at [513, 322] on select "00 01 02 03 04 05 06 07 08 09 10 11 12 13 14 15 16 17 18 19 20 21 22 23" at bounding box center [519, 325] width 12 height 10
type input "11:00"
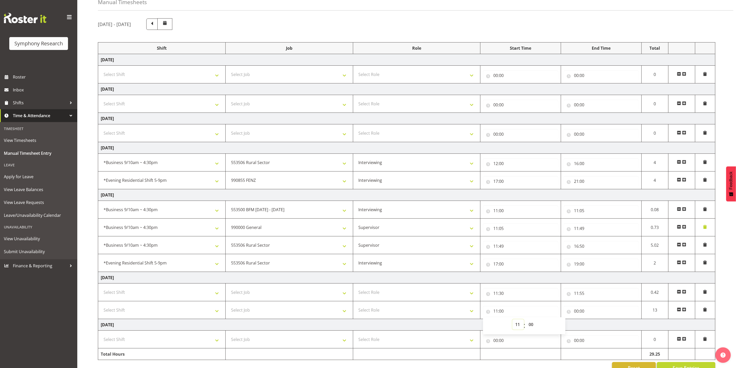
click at [522, 327] on select "00 01 02 03 04 05 06 07 08 09 10 11 12 13 14 15 16 17 18 19 20 21 22 23" at bounding box center [519, 325] width 12 height 10
select select "12"
click at [513, 322] on select "00 01 02 03 04 05 06 07 08 09 10 11 12 13 14 15 16 17 18 19 20 21 22 23" at bounding box center [519, 325] width 12 height 10
type input "12:00"
click at [586, 311] on input "00:00" at bounding box center [601, 311] width 75 height 10
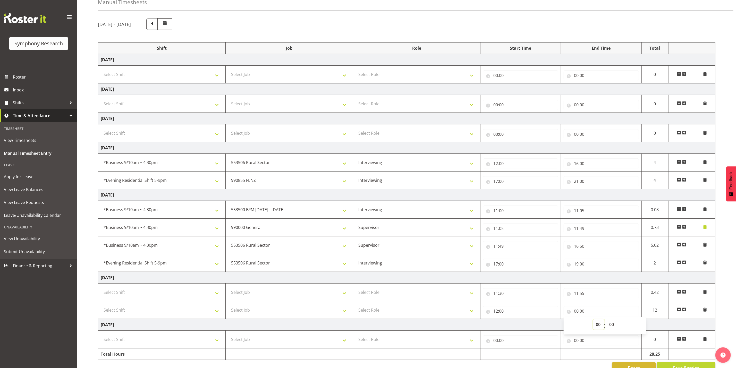
click at [599, 326] on select "00 01 02 03 04 05 06 07 08 09 10 11 12 13 14 15 16 17 18 19 20 21 22 23" at bounding box center [599, 325] width 12 height 10
select select "17"
click at [593, 322] on select "00 01 02 03 04 05 06 07 08 09 10 11 12 13 14 15 16 17 18 19 20 21 22 23" at bounding box center [599, 325] width 12 height 10
type input "17:00"
click at [603, 329] on select "00 01 02 03 04 05 06 07 08 09 10 11 12 13 14 15 16 17 18 19 20 21 22 23" at bounding box center [599, 325] width 12 height 10
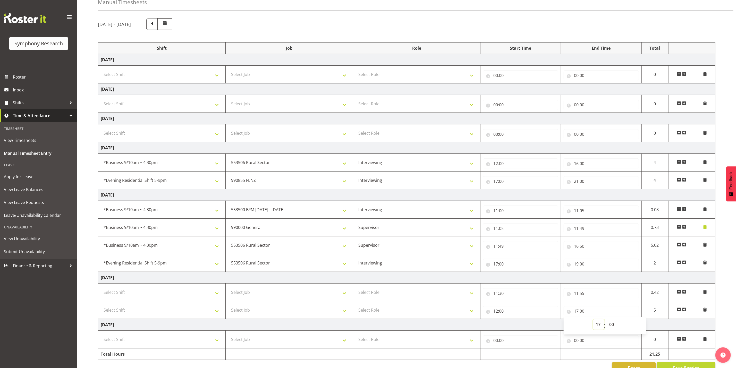
select select "13"
click at [593, 322] on select "00 01 02 03 04 05 06 07 08 09 10 11 12 13 14 15 16 17 18 19 20 21 22 23" at bounding box center [599, 325] width 12 height 10
type input "13:00"
click at [618, 325] on select "00 01 02 03 04 05 06 07 08 09 10 11 12 13 14 15 16 17 18 19 20 21 22 23 24 25 2…" at bounding box center [613, 325] width 12 height 10
select select "39"
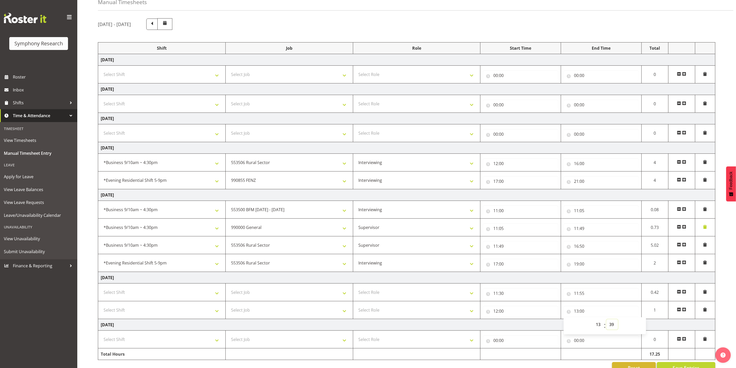
click at [607, 322] on select "00 01 02 03 04 05 06 07 08 09 10 11 12 13 14 15 16 17 18 19 20 21 22 23 24 25 2…" at bounding box center [613, 325] width 12 height 10
type input "13:39"
click at [685, 312] on span at bounding box center [685, 310] width 4 height 4
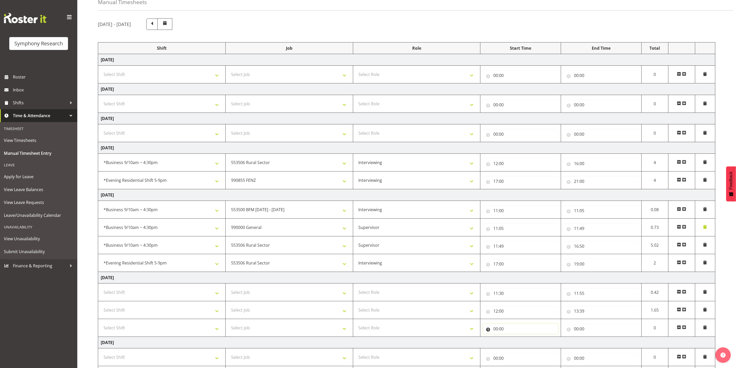
click at [495, 330] on input "00:00" at bounding box center [520, 329] width 75 height 10
click at [517, 346] on select "00 01 02 03 04 05 06 07 08 09 10 11 12 13 14 15 16 17 18 19 20 21 22 23" at bounding box center [519, 342] width 12 height 10
select select "13"
click at [513, 340] on select "00 01 02 03 04 05 06 07 08 09 10 11 12 13 14 15 16 17 18 19 20 21 22 23" at bounding box center [519, 342] width 12 height 10
type input "13:00"
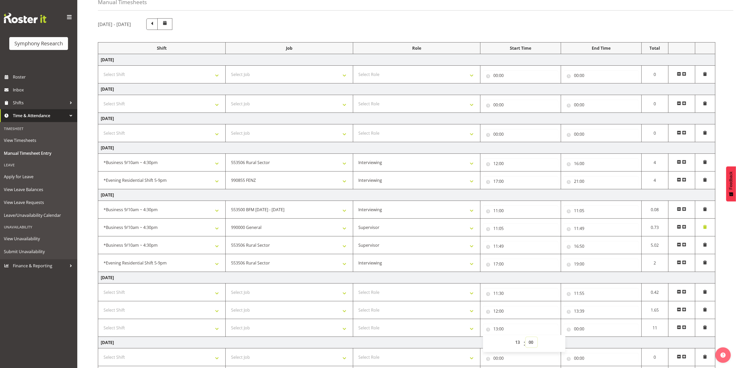
click at [535, 346] on select "00 01 02 03 04 05 06 07 08 09 10 11 12 13 14 15 16 17 18 19 20 21 22 23 24 25 2…" at bounding box center [532, 342] width 12 height 10
select select "39"
click at [526, 340] on select "00 01 02 03 04 05 06 07 08 09 10 11 12 13 14 15 16 17 18 19 20 21 22 23 24 25 2…" at bounding box center [532, 342] width 12 height 10
type input "13:39"
click at [590, 327] on input "00:00" at bounding box center [601, 329] width 75 height 10
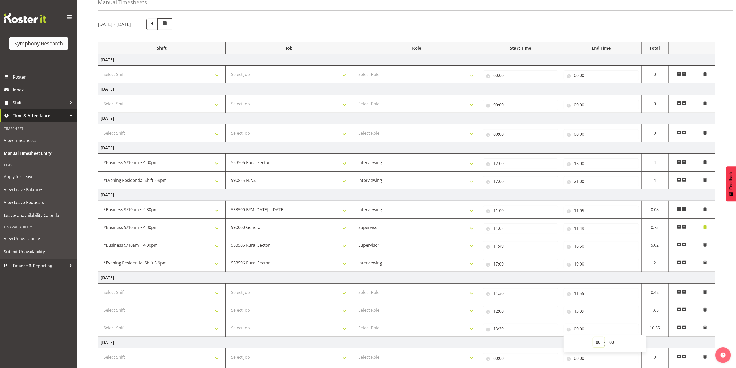
click at [600, 347] on select "00 01 02 03 04 05 06 07 08 09 10 11 12 13 14 15 16 17 18 19 20 21 22 23" at bounding box center [599, 342] width 12 height 10
select select "14"
click at [593, 340] on select "00 01 02 03 04 05 06 07 08 09 10 11 12 13 14 15 16 17 18 19 20 21 22 23" at bounding box center [599, 342] width 12 height 10
type input "14:00"
click at [606, 341] on span ":" at bounding box center [605, 343] width 2 height 13
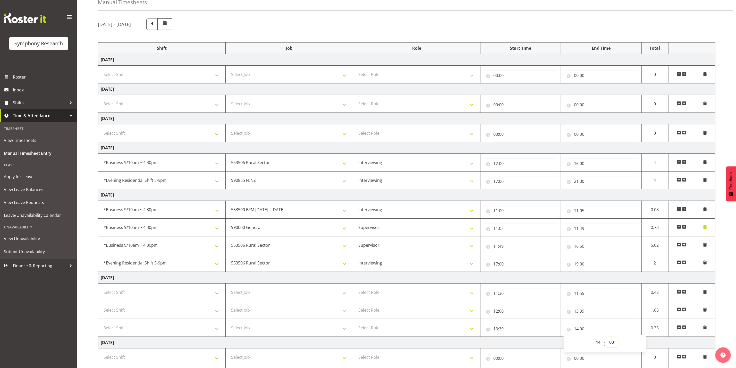
click at [610, 345] on select "00 01 02 03 04 05 06 07 08 09 10 11 12 13 14 15 16 17 18 19 20 21 22 23 24 25 2…" at bounding box center [613, 342] width 12 height 10
select select "50"
click at [607, 340] on select "00 01 02 03 04 05 06 07 08 09 10 11 12 13 14 15 16 17 18 19 20 21 22 23 24 25 2…" at bounding box center [613, 342] width 12 height 10
type input "14:50"
click at [684, 330] on span at bounding box center [685, 328] width 4 height 4
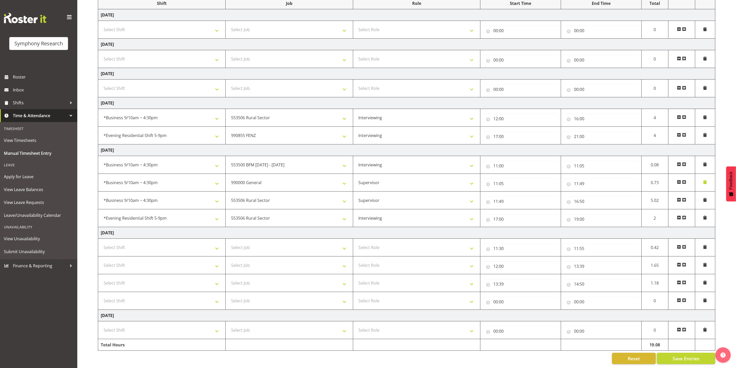
scroll to position [83, 0]
click at [499, 297] on input "00:00" at bounding box center [520, 302] width 75 height 10
click at [518, 310] on select "00 01 02 03 04 05 06 07 08 09 10 11 12 13 14 15 16 17 18 19 20 21 22 23" at bounding box center [519, 315] width 12 height 10
select select "14"
click at [513, 310] on select "00 01 02 03 04 05 06 07 08 09 10 11 12 13 14 15 16 17 18 19 20 21 22 23" at bounding box center [519, 315] width 12 height 10
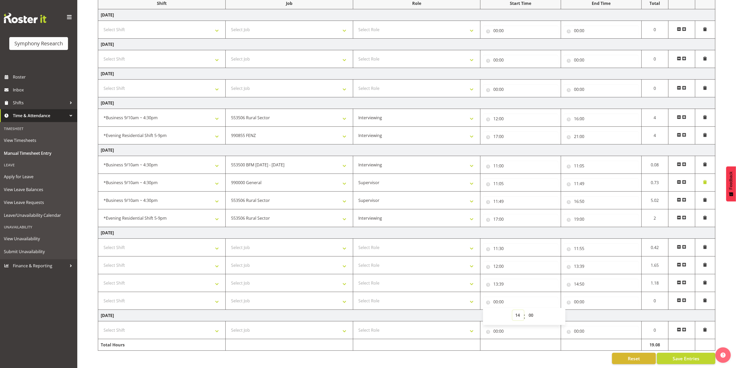
type input "14:00"
click at [532, 310] on select "00 01 02 03 04 05 06 07 08 09 10 11 12 13 14 15 16 17 18 19 20 21 22 23 24 25 2…" at bounding box center [532, 315] width 12 height 10
select select "50"
click at [526, 310] on select "00 01 02 03 04 05 06 07 08 09 10 11 12 13 14 15 16 17 18 19 20 21 22 23 24 25 2…" at bounding box center [532, 315] width 12 height 10
type input "14:50"
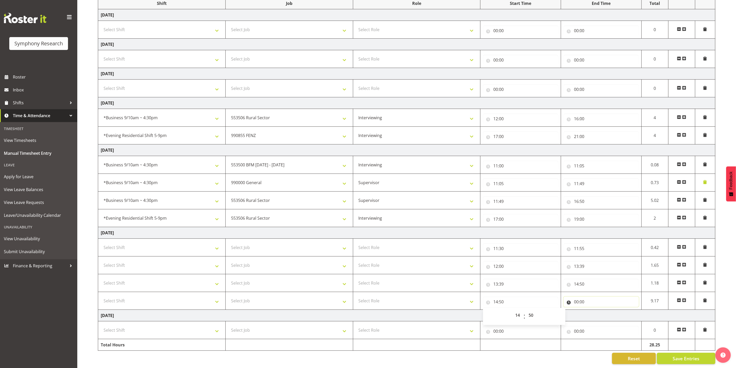
click at [584, 297] on input "00:00" at bounding box center [601, 302] width 75 height 10
click at [596, 312] on select "00 01 02 03 04 05 06 07 08 09 10 11 12 13 14 15 16 17 18 19 20 21 22 23" at bounding box center [599, 315] width 12 height 10
select select "17"
click at [593, 310] on select "00 01 02 03 04 05 06 07 08 09 10 11 12 13 14 15 16 17 18 19 20 21 22 23" at bounding box center [599, 315] width 12 height 10
type input "17:00"
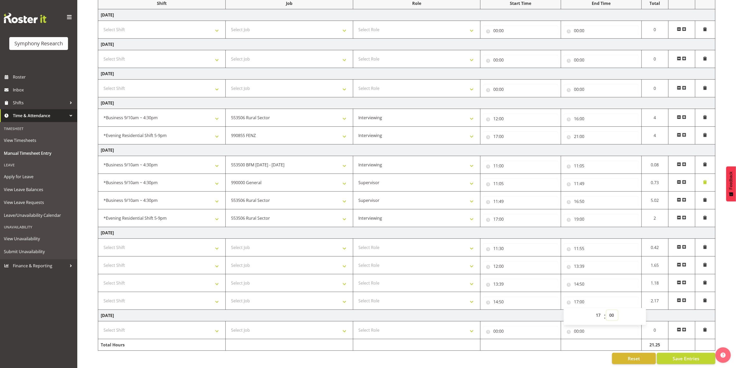
click at [614, 310] on select "00 01 02 03 04 05 06 07 08 09 10 11 12 13 14 15 16 17 18 19 20 21 22 23 24 25 2…" at bounding box center [613, 315] width 12 height 10
select select "36"
click at [607, 310] on select "00 01 02 03 04 05 06 07 08 09 10 11 12 13 14 15 16 17 18 19 20 21 22 23 24 25 2…" at bounding box center [613, 315] width 12 height 10
type input "17:36"
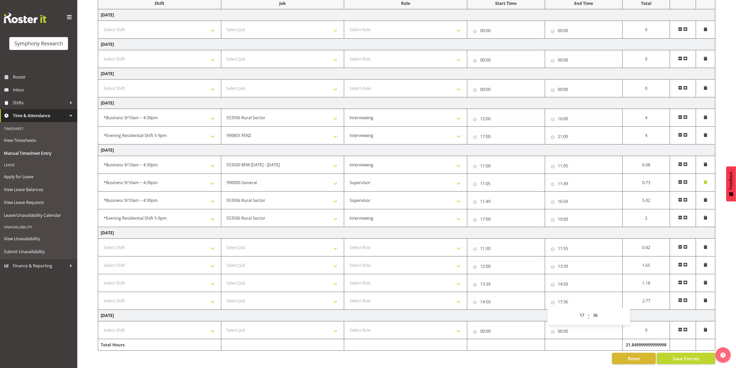
click at [687, 299] on span at bounding box center [686, 301] width 4 height 4
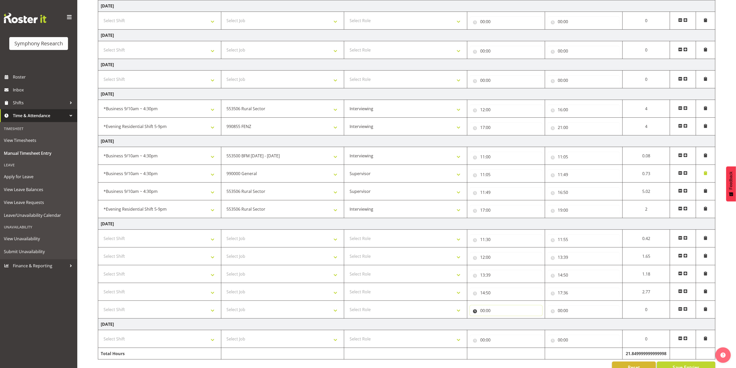
click at [493, 312] on input "00:00" at bounding box center [506, 311] width 72 height 10
click at [501, 326] on select "00 01 02 03 04 05 06 07 08 09 10 11 12 13 14 15 16 17 18 19 20 21 22 23" at bounding box center [506, 324] width 12 height 10
select select "18"
click at [500, 322] on select "00 01 02 03 04 05 06 07 08 09 10 11 12 13 14 15 16 17 18 19 20 21 22 23" at bounding box center [506, 324] width 12 height 10
type input "18:00"
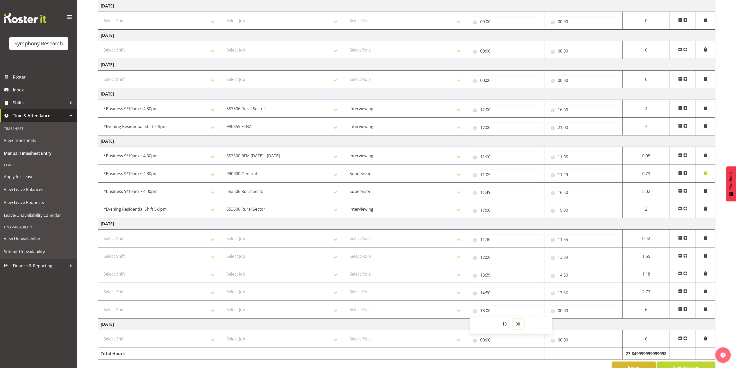
click at [518, 326] on select "00 01 02 03 04 05 06 07 08 09 10 11 12 13 14 15 16 17 18 19 20 21 22 23 24 25 2…" at bounding box center [519, 324] width 12 height 10
select select "6"
click at [525, 322] on select "00 01 02 03 04 05 06 07 08 09 10 11 12 13 14 15 16 17 18 19 20 21 22 23 24 25 2…" at bounding box center [519, 324] width 12 height 10
type input "18:06"
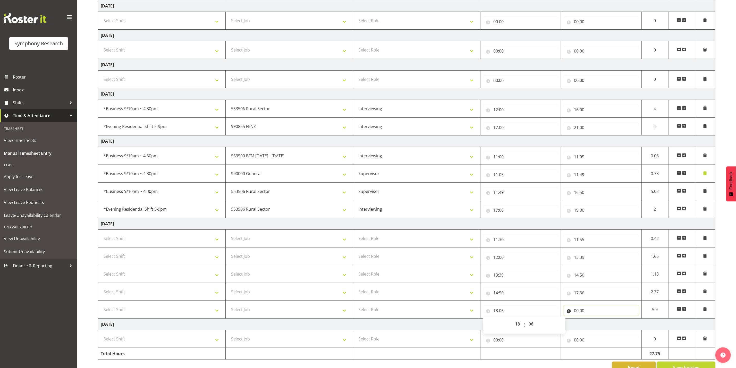
click at [589, 313] on input "00:00" at bounding box center [601, 311] width 75 height 10
click at [599, 327] on select "00 01 02 03 04 05 06 07 08 09 10 11 12 13 14 15 16 17 18 19 20 21 22 23" at bounding box center [599, 324] width 12 height 10
select select "19"
click at [593, 322] on select "00 01 02 03 04 05 06 07 08 09 10 11 12 13 14 15 16 17 18 19 20 21 22 23" at bounding box center [599, 324] width 12 height 10
type input "19:00"
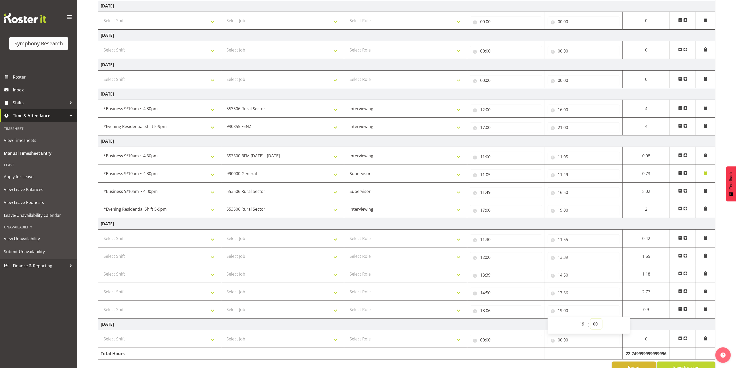
click at [600, 328] on select "00 01 02 03 04 05 06 07 08 09 10 11 12 13 14 15 16 17 18 19 20 21 22 23 24 25 2…" at bounding box center [597, 324] width 12 height 10
click at [435, 315] on select "Select Role Supervisor Interviewing Briefing" at bounding box center [406, 310] width 118 height 10
select select "47"
click at [347, 308] on select "Select Role Supervisor Interviewing Briefing" at bounding box center [406, 310] width 118 height 10
click at [439, 293] on select "Select Role Supervisor Interviewing Briefing" at bounding box center [406, 292] width 118 height 10
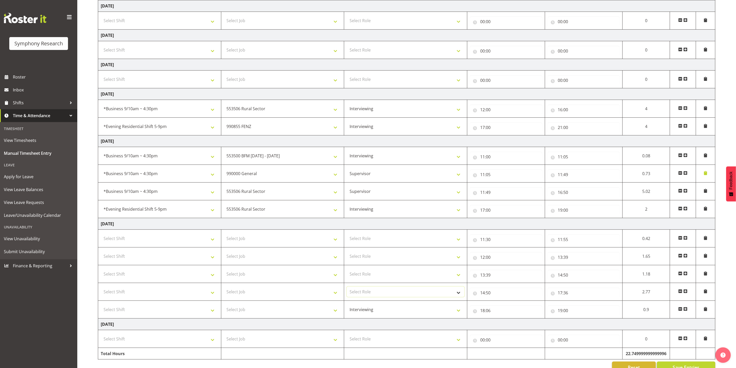
select select "47"
click at [347, 290] on select "Select Role Supervisor Interviewing Briefing" at bounding box center [406, 292] width 118 height 10
click at [419, 277] on select "Select Role Supervisor Interviewing Briefing" at bounding box center [406, 274] width 118 height 10
select select "45"
click at [347, 272] on select "Select Role Supervisor Interviewing Briefing" at bounding box center [406, 274] width 118 height 10
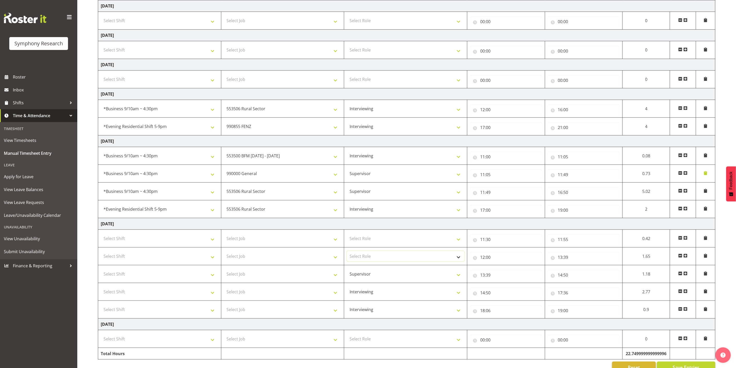
click at [415, 258] on select "Select Role Supervisor Interviewing Briefing" at bounding box center [406, 256] width 118 height 10
select select "47"
click at [347, 254] on select "Select Role Supervisor Interviewing Briefing" at bounding box center [406, 256] width 118 height 10
click at [418, 244] on select "Select Role Supervisor Interviewing Briefing" at bounding box center [406, 239] width 118 height 10
select select "47"
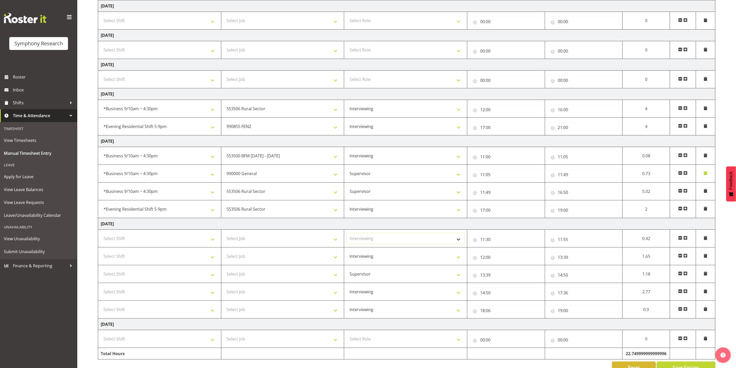
click at [347, 236] on select "Select Role Supervisor Interviewing Briefing" at bounding box center [406, 239] width 118 height 10
click at [296, 242] on select "Select Job 550060 IF Admin 553492 World Poll Aus Wave 2 Main 2025 553493 World …" at bounding box center [283, 239] width 118 height 10
select select "743"
click at [224, 236] on select "Select Job 550060 IF Admin 553492 World Poll Aus Wave 2 Main 2025 553493 World …" at bounding box center [283, 239] width 118 height 10
click at [704, 245] on td at bounding box center [705, 239] width 19 height 18
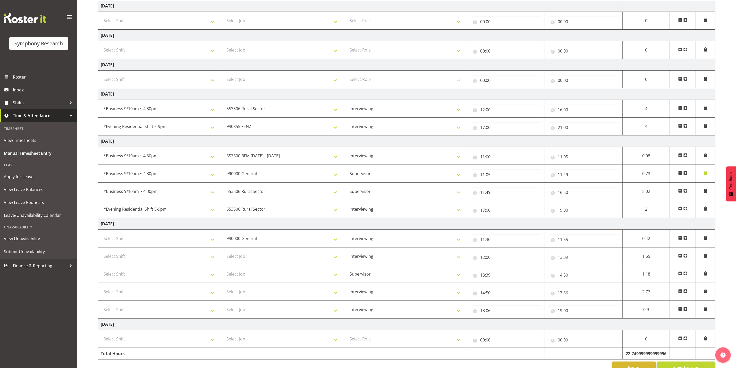
click at [706, 239] on span at bounding box center [706, 238] width 4 height 4
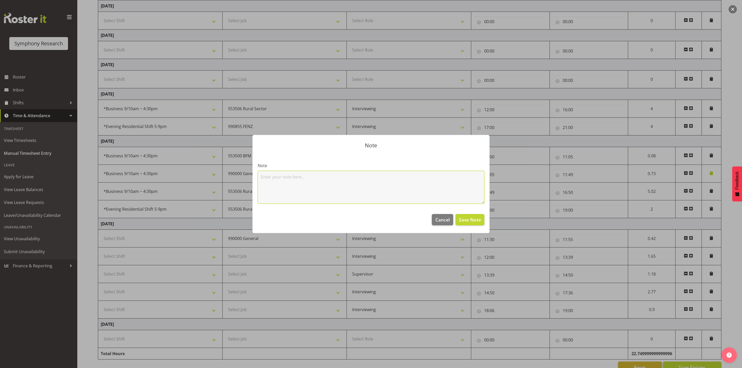
click at [361, 184] on textarea at bounding box center [371, 187] width 227 height 33
type textarea "door"
click at [466, 220] on span "Save Note" at bounding box center [470, 220] width 22 height 7
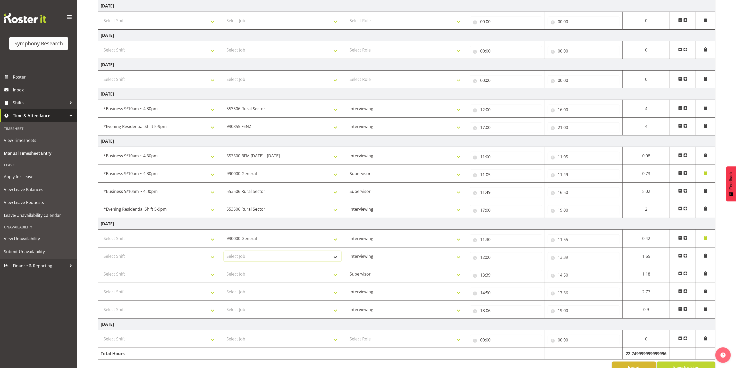
click at [267, 259] on select "Select Job 550060 IF Admin 553492 World Poll Aus Wave 2 Main 2025 553493 World …" at bounding box center [283, 256] width 118 height 10
select select "9636"
click at [224, 254] on select "Select Job 550060 IF Admin 553492 World Poll Aus Wave 2 Main 2025 553493 World …" at bounding box center [283, 256] width 118 height 10
click at [562, 258] on input "13:39" at bounding box center [584, 257] width 72 height 10
click at [581, 276] on select "00 01 02 03 04 05 06 07 08 09 10 11 12 13 14 15 16 17 18 19 20 21 22 23" at bounding box center [583, 271] width 12 height 10
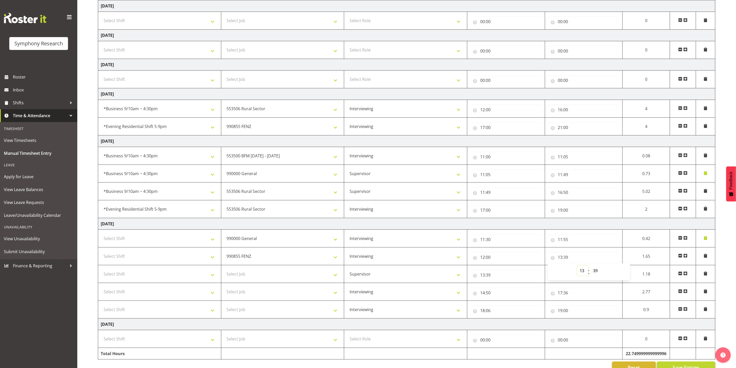
select select "12"
click at [577, 268] on select "00 01 02 03 04 05 06 07 08 09 10 11 12 13 14 15 16 17 18 19 20 21 22 23" at bounding box center [583, 271] width 12 height 10
type input "12:39"
click at [596, 272] on select "00 01 02 03 04 05 06 07 08 09 10 11 12 13 14 15 16 17 18 19 20 21 22 23 24 25 2…" at bounding box center [597, 271] width 12 height 10
select select "47"
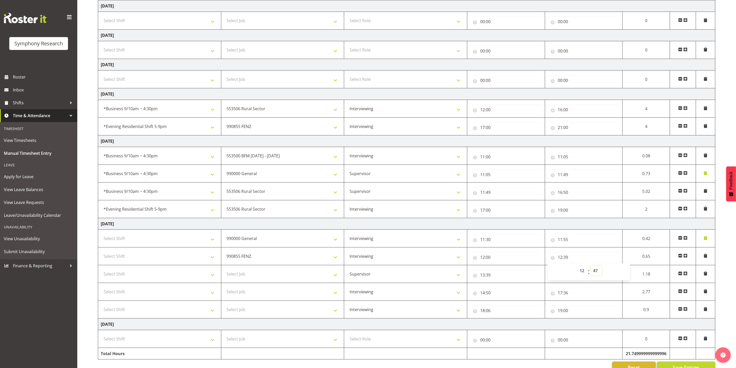
click at [602, 268] on select "00 01 02 03 04 05 06 07 08 09 10 11 12 13 14 15 16 17 18 19 20 21 22 23 24 25 2…" at bounding box center [597, 271] width 12 height 10
type input "12:47"
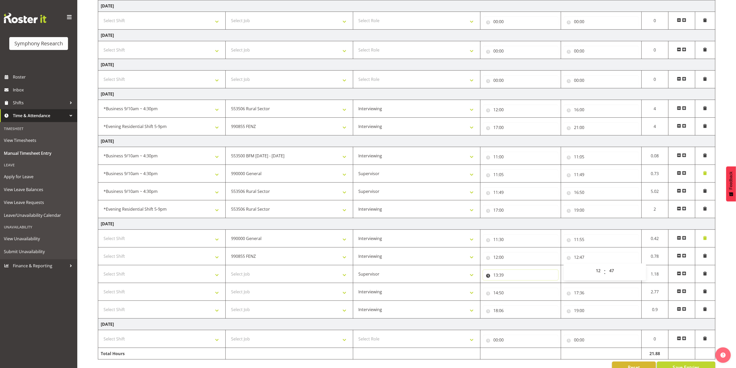
click at [520, 279] on input "13:39" at bounding box center [520, 275] width 75 height 10
click at [520, 289] on select "00 01 02 03 04 05 06 07 08 09 10 11 12 13 14 15 16 17 18 19 20 21 22 23" at bounding box center [519, 289] width 12 height 10
select select "12"
click at [513, 286] on select "00 01 02 03 04 05 06 07 08 09 10 11 12 13 14 15 16 17 18 19 20 21 22 23" at bounding box center [519, 289] width 12 height 10
type input "12:39"
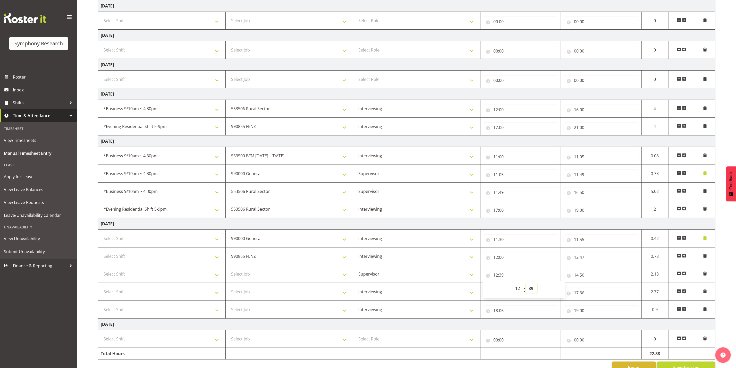
click at [532, 291] on select "00 01 02 03 04 05 06 07 08 09 10 11 12 13 14 15 16 17 18 19 20 21 22 23 24 25 2…" at bounding box center [532, 289] width 12 height 10
select select "47"
click at [526, 286] on select "00 01 02 03 04 05 06 07 08 09 10 11 12 13 14 15 16 17 18 19 20 21 22 23 24 25 2…" at bounding box center [532, 289] width 12 height 10
type input "12:47"
click at [598, 278] on input "14:50" at bounding box center [601, 275] width 75 height 10
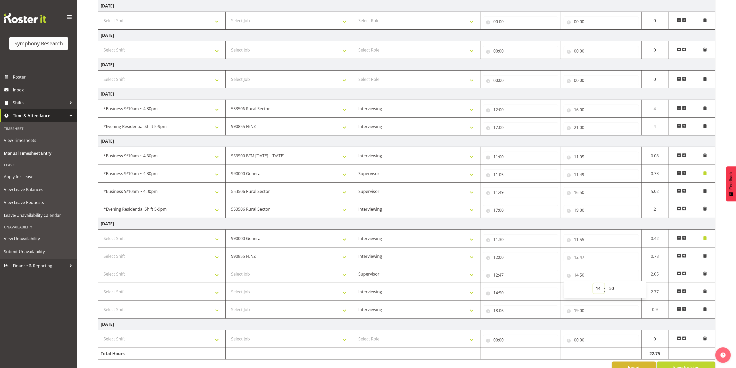
click at [602, 293] on select "00 01 02 03 04 05 06 07 08 09 10 11 12 13 14 15 16 17 18 19 20 21 22 23" at bounding box center [599, 289] width 12 height 10
select select "13"
click at [593, 286] on select "00 01 02 03 04 05 06 07 08 09 10 11 12 13 14 15 16 17 18 19 20 21 22 23" at bounding box center [599, 289] width 12 height 10
type input "13:50"
click at [615, 293] on select "00 01 02 03 04 05 06 07 08 09 10 11 12 13 14 15 16 17 18 19 20 21 22 23 24 25 2…" at bounding box center [613, 289] width 12 height 10
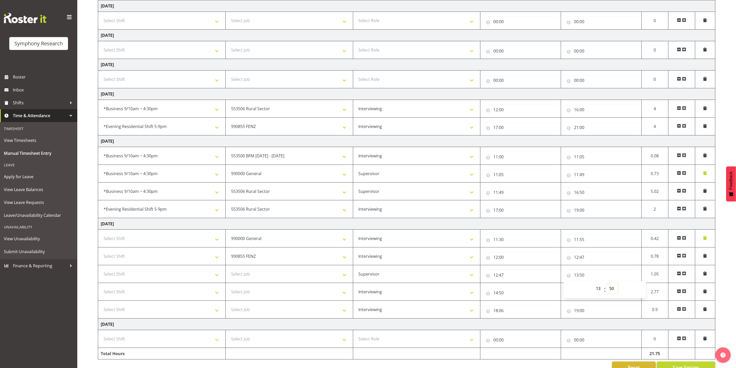
select select "39"
click at [607, 286] on select "00 01 02 03 04 05 06 07 08 09 10 11 12 13 14 15 16 17 18 19 20 21 22 23 24 25 2…" at bounding box center [613, 289] width 12 height 10
type input "13:39"
click at [535, 296] on input "14:50" at bounding box center [520, 293] width 75 height 10
click at [520, 312] on select "00 01 02 03 04 05 06 07 08 09 10 11 12 13 14 15 16 17 18 19 20 21 22 23" at bounding box center [519, 306] width 12 height 10
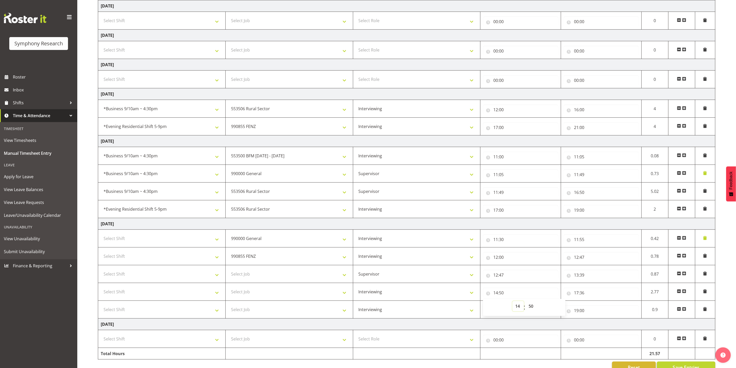
select select "13"
click at [513, 304] on select "00 01 02 03 04 05 06 07 08 09 10 11 12 13 14 15 16 17 18 19 20 21 22 23" at bounding box center [519, 306] width 12 height 10
type input "13:50"
click at [534, 311] on select "00 01 02 03 04 05 06 07 08 09 10 11 12 13 14 15 16 17 18 19 20 21 22 23 24 25 2…" at bounding box center [532, 306] width 12 height 10
select select "39"
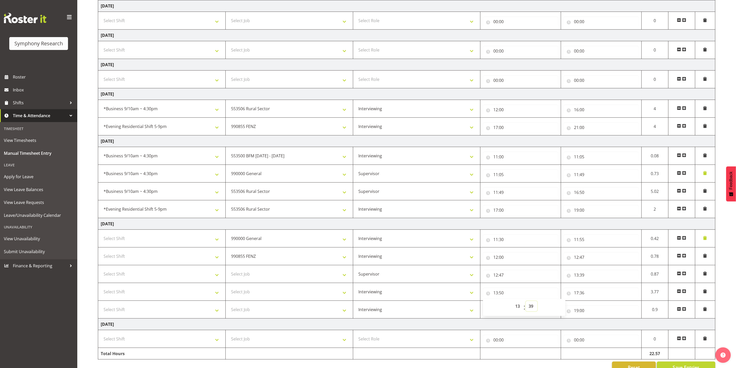
click at [526, 304] on select "00 01 02 03 04 05 06 07 08 09 10 11 12 13 14 15 16 17 18 19 20 21 22 23 24 25 2…" at bounding box center [532, 306] width 12 height 10
type input "13:39"
click at [585, 295] on input "17:36" at bounding box center [601, 293] width 75 height 10
click at [600, 310] on select "00 01 02 03 04 05 06 07 08 09 10 11 12 13 14 15 16 17 18 19 20 21 22 23" at bounding box center [599, 306] width 12 height 10
select select "14"
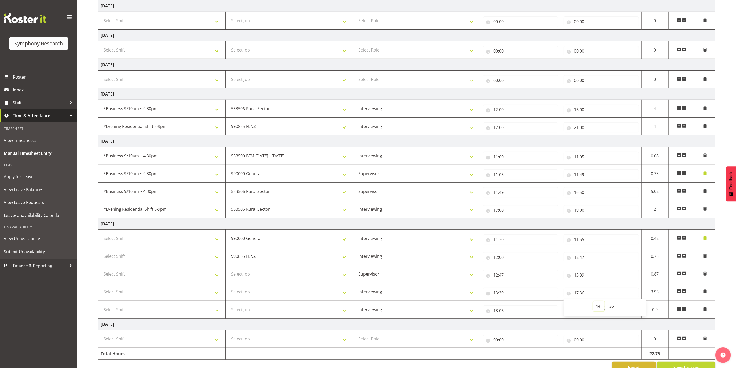
click at [593, 304] on select "00 01 02 03 04 05 06 07 08 09 10 11 12 13 14 15 16 17 18 19 20 21 22 23" at bounding box center [599, 306] width 12 height 10
type input "14:36"
click at [612, 309] on select "00 01 02 03 04 05 06 07 08 09 10 11 12 13 14 15 16 17 18 19 20 21 22 23 24 25 2…" at bounding box center [613, 306] width 12 height 10
select select "50"
click at [607, 304] on select "00 01 02 03 04 05 06 07 08 09 10 11 12 13 14 15 16 17 18 19 20 21 22 23 24 25 2…" at bounding box center [613, 306] width 12 height 10
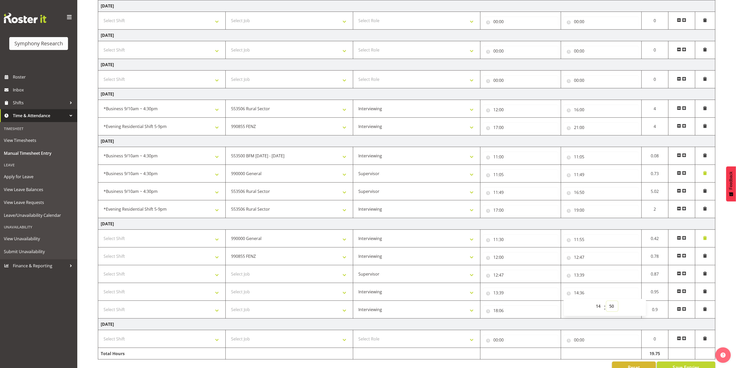
type input "14:50"
click at [510, 312] on input "18:06" at bounding box center [520, 311] width 75 height 10
click at [519, 328] on select "00 01 02 03 04 05 06 07 08 09 10 11 12 13 14 15 16 17 18 19 20 21 22 23" at bounding box center [519, 324] width 12 height 10
select select "14"
click at [513, 322] on select "00 01 02 03 04 05 06 07 08 09 10 11 12 13 14 15 16 17 18 19 20 21 22 23" at bounding box center [519, 324] width 12 height 10
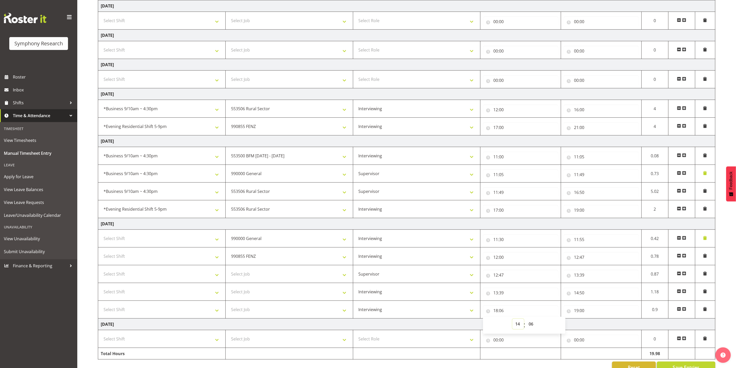
type input "14:06"
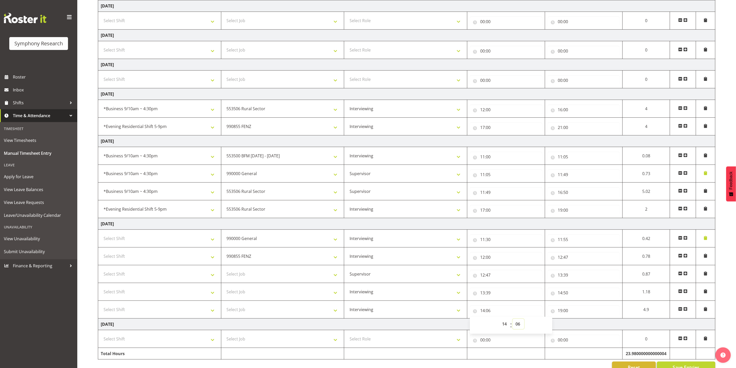
click at [521, 327] on select "00 01 02 03 04 05 06 07 08 09 10 11 12 13 14 15 16 17 18 19 20 21 22 23 24 25 2…" at bounding box center [519, 324] width 12 height 10
select select "50"
click at [525, 322] on select "00 01 02 03 04 05 06 07 08 09 10 11 12 13 14 15 16 17 18 19 20 21 22 23 24 25 2…" at bounding box center [519, 324] width 12 height 10
type input "14:50"
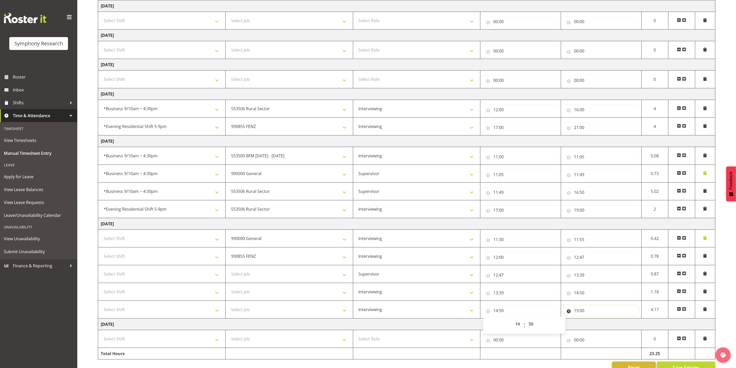
click at [588, 316] on input "19:00" at bounding box center [601, 311] width 75 height 10
click at [595, 327] on select "00 01 02 03 04 05 06 07 08 09 10 11 12 13 14 15 16 17 18 19 20 21 22 23" at bounding box center [599, 324] width 12 height 10
select select "17"
click at [593, 322] on select "00 01 02 03 04 05 06 07 08 09 10 11 12 13 14 15 16 17 18 19 20 21 22 23" at bounding box center [599, 324] width 12 height 10
type input "17:00"
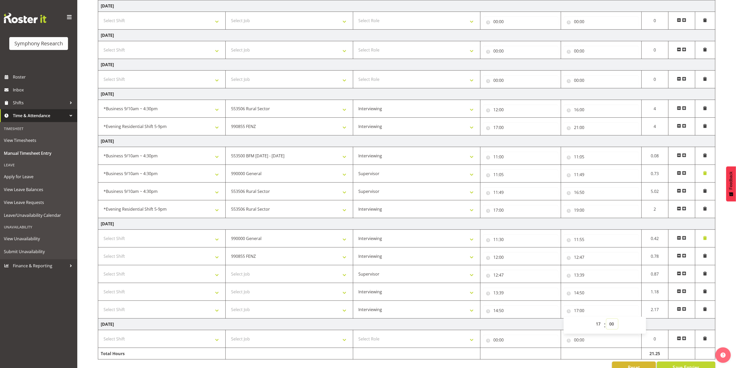
click at [610, 325] on select "00 01 02 03 04 05 06 07 08 09 10 11 12 13 14 15 16 17 18 19 20 21 22 23 24 25 2…" at bounding box center [613, 324] width 12 height 10
select select "26"
click at [607, 322] on select "00 01 02 03 04 05 06 07 08 09 10 11 12 13 14 15 16 17 18 19 20 21 22 23 24 25 2…" at bounding box center [613, 324] width 12 height 10
type input "17:26"
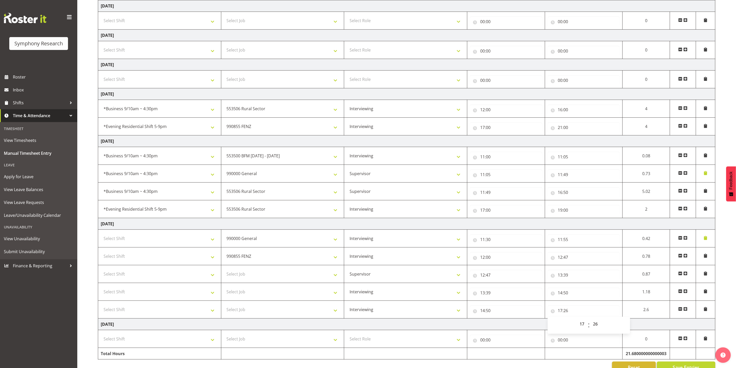
click at [684, 311] on span at bounding box center [686, 309] width 4 height 4
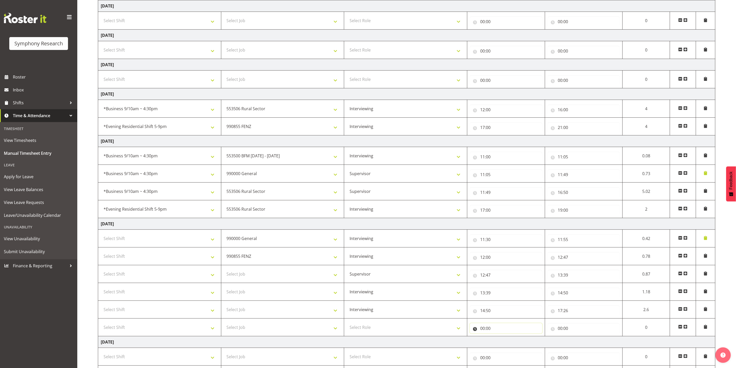
click at [493, 332] on input "00:00" at bounding box center [506, 329] width 72 height 10
click at [501, 343] on select "00 01 02 03 04 05 06 07 08 09 10 11 12 13 14 15 16 17 18 19 20 21 22 23" at bounding box center [506, 342] width 12 height 10
select select "18"
click at [500, 340] on select "00 01 02 03 04 05 06 07 08 09 10 11 12 13 14 15 16 17 18 19 20 21 22 23" at bounding box center [506, 342] width 12 height 10
type input "18:00"
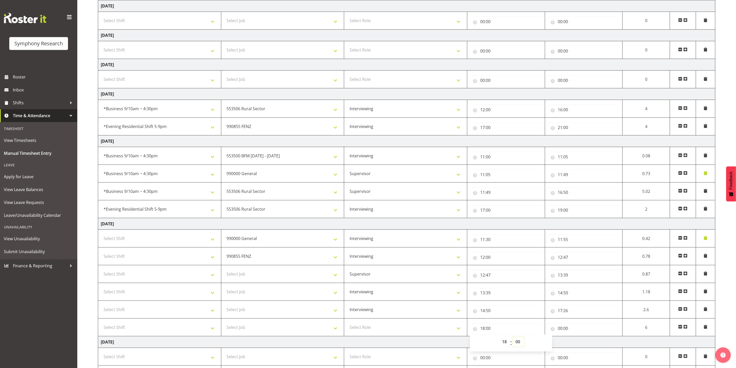
click at [520, 342] on select "00 01 02 03 04 05 06 07 08 09 10 11 12 13 14 15 16 17 18 19 20 21 22 23 24 25 2…" at bounding box center [519, 342] width 12 height 10
select select "6"
click at [513, 340] on select "00 01 02 03 04 05 06 07 08 09 10 11 12 13 14 15 16 17 18 19 20 21 22 23 24 25 2…" at bounding box center [519, 342] width 12 height 10
type input "18:06"
click at [574, 331] on input "00:00" at bounding box center [584, 329] width 72 height 10
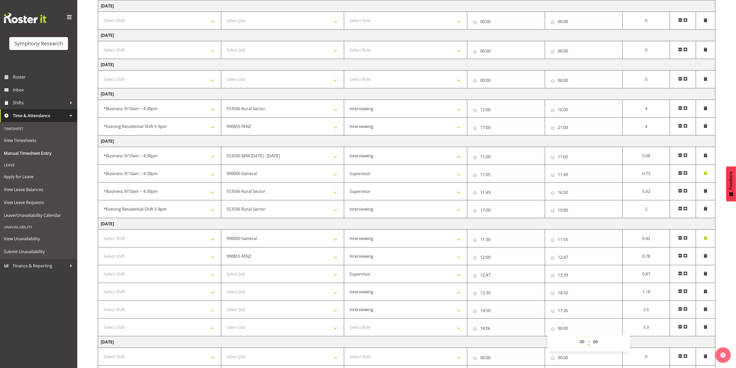
click at [579, 344] on select "00 01 02 03 04 05 06 07 08 09 10 11 12 13 14 15 16 17 18 19 20 21 22 23" at bounding box center [583, 342] width 12 height 10
select select "19"
click at [577, 340] on select "00 01 02 03 04 05 06 07 08 09 10 11 12 13 14 15 16 17 18 19 20 21 22 23" at bounding box center [583, 342] width 12 height 10
type input "19:00"
click at [371, 331] on select "Select Role Supervisor Interviewing Briefing" at bounding box center [406, 327] width 118 height 10
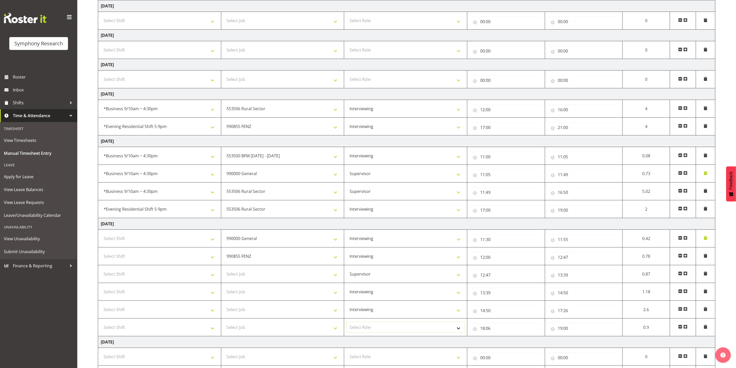
select select "47"
click at [347, 326] on select "Select Role Supervisor Interviewing Briefing" at bounding box center [406, 327] width 118 height 10
click at [387, 315] on select "Supervisor Interviewing Briefing" at bounding box center [406, 310] width 118 height 10
click at [394, 295] on select "Supervisor Interviewing Briefing" at bounding box center [406, 292] width 118 height 10
select select "45"
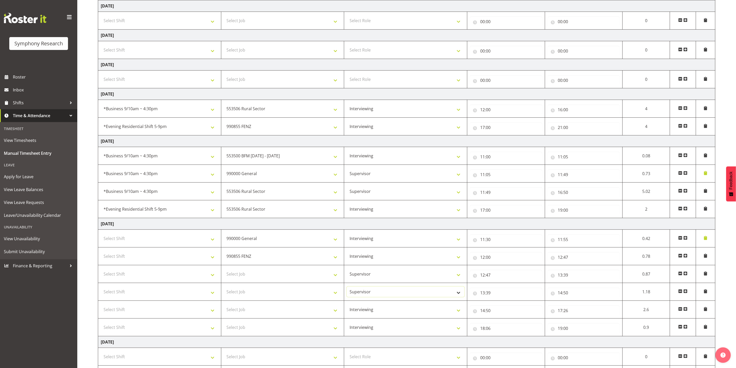
click at [347, 290] on select "Supervisor Interviewing Briefing" at bounding box center [406, 292] width 118 height 10
click at [395, 278] on select "Supervisor Interviewing Briefing" at bounding box center [406, 274] width 118 height 10
select select "47"
click at [347, 272] on select "Supervisor Interviewing Briefing" at bounding box center [406, 274] width 118 height 10
click at [372, 241] on select "Supervisor Interviewing Briefing" at bounding box center [406, 239] width 118 height 10
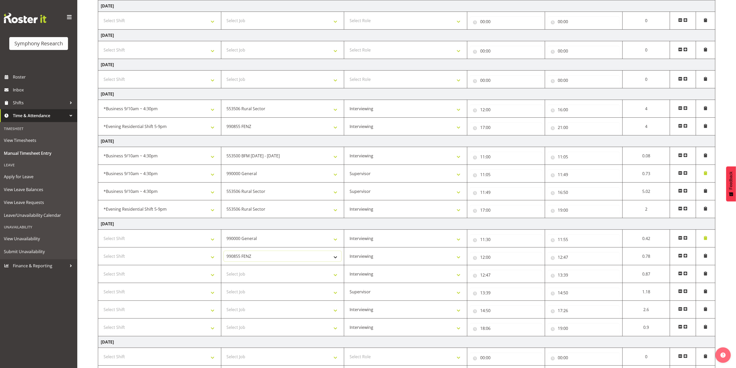
click at [316, 260] on select "550060 IF Admin 553492 World Poll Aus Wave 2 Main 2025 553493 World Poll NZ Wav…" at bounding box center [283, 256] width 118 height 10
click at [404, 259] on select "Supervisor Interviewing Briefing" at bounding box center [406, 256] width 118 height 10
select select "45"
click at [347, 254] on select "Supervisor Interviewing Briefing" at bounding box center [406, 256] width 118 height 10
click at [272, 258] on select "550060 IF Admin 553492 World Poll Aus Wave 2 Main 2025 553493 World Poll NZ Wav…" at bounding box center [283, 256] width 118 height 10
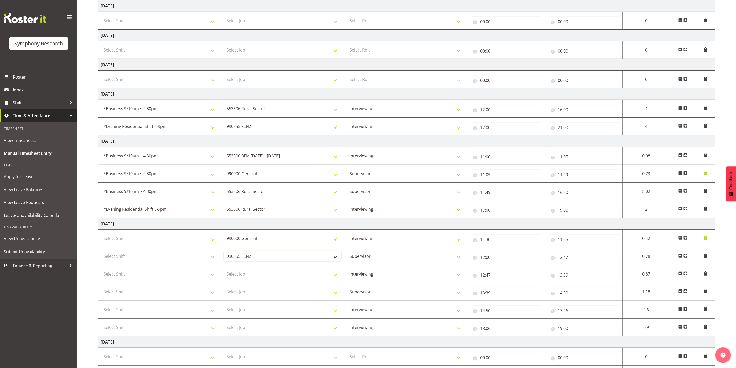
select select "743"
click at [224, 254] on select "550060 IF Admin 553492 World Poll Aus Wave 2 Main 2025 553493 World Poll NZ Wav…" at bounding box center [283, 256] width 118 height 10
click at [706, 257] on span at bounding box center [706, 256] width 4 height 4
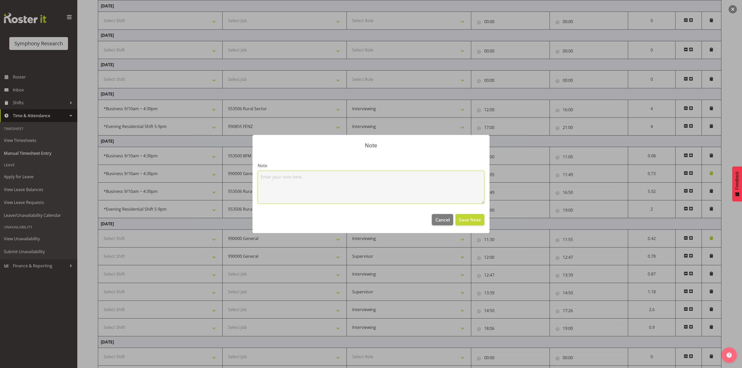
click at [390, 183] on textarea at bounding box center [371, 187] width 227 height 33
type textarea "chasing up interviewers who were a late"
click at [466, 219] on span "Save Note" at bounding box center [470, 220] width 22 height 7
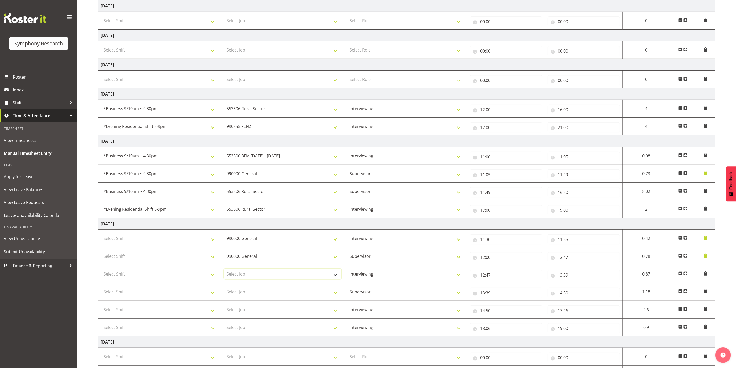
click at [298, 278] on select "Select Job 550060 IF Admin 553492 World Poll Aus Wave 2 Main 2025 553493 World …" at bounding box center [283, 274] width 118 height 10
select select "9636"
click at [224, 272] on select "Select Job 550060 IF Admin 553492 World Poll Aus Wave 2 Main 2025 553493 World …" at bounding box center [283, 274] width 118 height 10
click at [316, 297] on select "Select Job 550060 IF Admin 553492 World Poll Aus Wave 2 Main 2025 553493 World …" at bounding box center [283, 292] width 118 height 10
select select "10499"
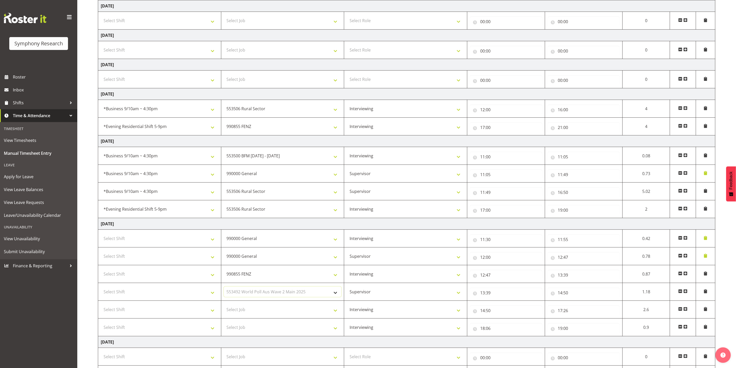
click at [224, 290] on select "Select Job 550060 IF Admin 553492 World Poll Aus Wave 2 Main 2025 553493 World …" at bounding box center [283, 292] width 118 height 10
click at [307, 313] on select "Select Job 550060 IF Admin 553492 World Poll Aus Wave 2 Main 2025 553493 World …" at bounding box center [283, 310] width 118 height 10
select select "9636"
click at [224, 308] on select "Select Job 550060 IF Admin 553492 World Poll Aus Wave 2 Main 2025 553493 World …" at bounding box center [283, 310] width 118 height 10
click at [312, 333] on select "Select Job 550060 IF Admin 553492 World Poll Aus Wave 2 Main 2025 553493 World …" at bounding box center [283, 327] width 118 height 10
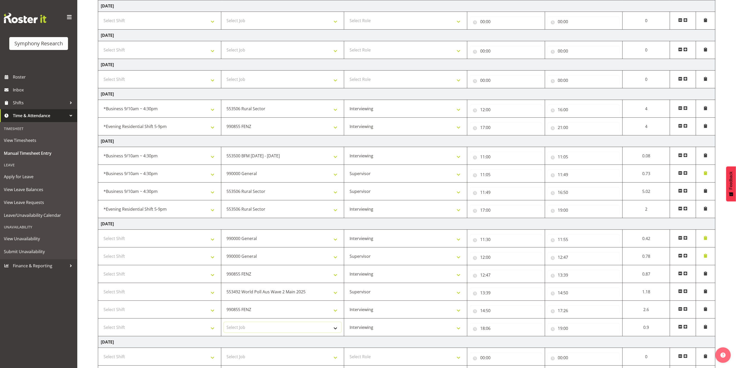
select select "9636"
click at [224, 326] on select "Select Job 550060 IF Admin 553492 World Poll Aus Wave 2 Main 2025 553493 World …" at bounding box center [283, 327] width 118 height 10
click at [176, 326] on select "Select Shift !!Weekend Residential (Roster IT Shift Label) *Business 9/10am ~ 4…" at bounding box center [160, 327] width 118 height 10
select select "17154"
click at [101, 326] on select "Select Shift !!Weekend Residential (Roster IT Shift Label) *Business 9/10am ~ 4…" at bounding box center [160, 327] width 118 height 10
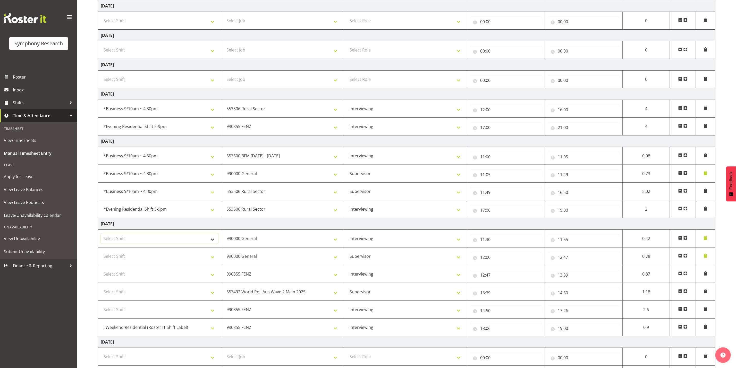
click at [174, 242] on select "Select Shift !!Weekend Residential (Roster IT Shift Label) *Business 9/10am ~ 4…" at bounding box center [160, 239] width 118 height 10
select select "17154"
click at [101, 236] on select "Select Shift !!Weekend Residential (Roster IT Shift Label) *Business 9/10am ~ 4…" at bounding box center [160, 239] width 118 height 10
click at [157, 255] on select "Select Shift !!Weekend Residential (Roster IT Shift Label) *Business 9/10am ~ 4…" at bounding box center [160, 256] width 118 height 10
select select "17154"
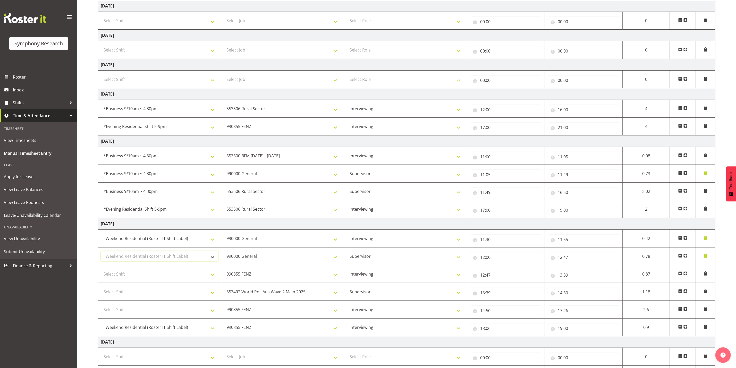
click at [101, 254] on select "Select Shift !!Weekend Residential (Roster IT Shift Label) *Business 9/10am ~ 4…" at bounding box center [160, 256] width 118 height 10
click at [169, 279] on select "Select Shift !!Weekend Residential (Roster IT Shift Label) *Business 9/10am ~ 4…" at bounding box center [160, 274] width 118 height 10
select select "17154"
click at [101, 272] on select "Select Shift !!Weekend Residential (Roster IT Shift Label) *Business 9/10am ~ 4…" at bounding box center [160, 274] width 118 height 10
click at [163, 291] on select "Select Shift !!Weekend Residential (Roster IT Shift Label) *Business 9/10am ~ 4…" at bounding box center [160, 292] width 118 height 10
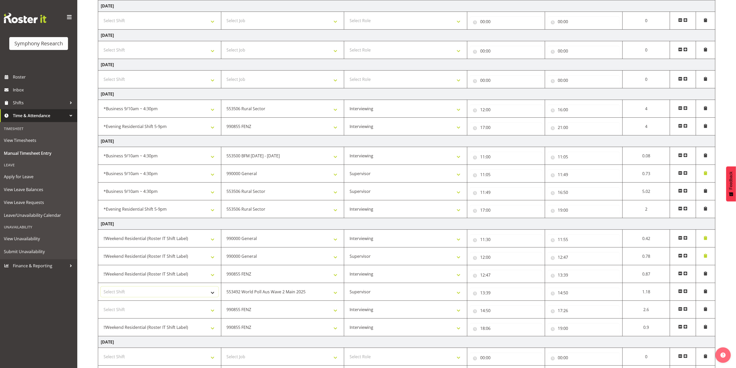
select select "17154"
click at [101, 290] on select "Select Shift !!Weekend Residential (Roster IT Shift Label) *Business 9/10am ~ 4…" at bounding box center [160, 292] width 118 height 10
click at [190, 312] on select "Select Shift !!Weekend Residential (Roster IT Shift Label) *Business 9/10am ~ 4…" at bounding box center [160, 310] width 118 height 10
select select "17154"
click at [101, 308] on select "Select Shift !!Weekend Residential (Roster IT Shift Label) *Business 9/10am ~ 4…" at bounding box center [160, 310] width 118 height 10
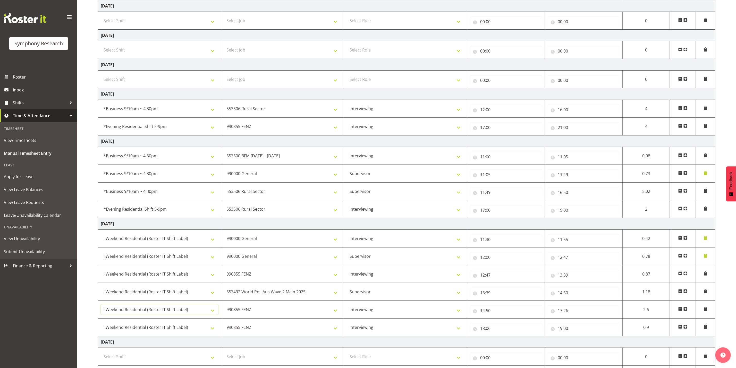
scroll to position [119, 0]
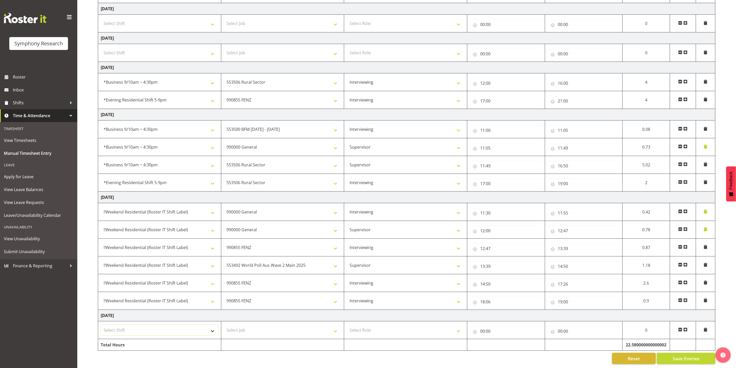
click at [183, 325] on select "Select Shift !!Weekend Residential (Roster IT Shift Label) *Business 9/10am ~ 4…" at bounding box center [160, 330] width 118 height 10
click at [686, 328] on span at bounding box center [686, 330] width 4 height 4
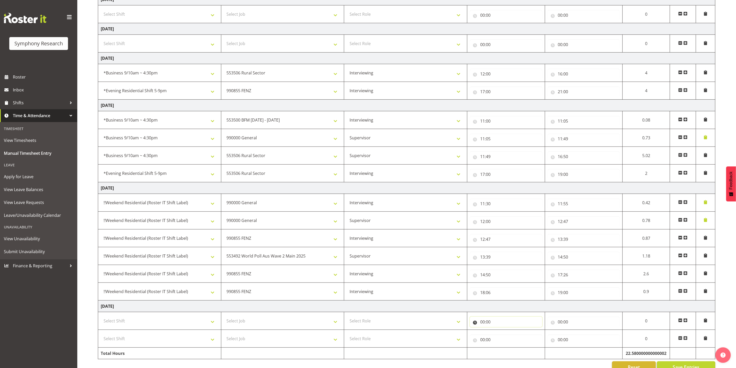
click at [506, 323] on input "00:00" at bounding box center [506, 322] width 72 height 10
click at [503, 339] on select "00 01 02 03 04 05 06 07 08 09 10 11 12 13 14 15 16 17 18 19 20 21 22 23" at bounding box center [506, 335] width 12 height 10
select select "11"
click at [511, 334] on select "00 01 02 03 04 05 06 07 08 09 10 11 12 13 14 15 16 17 18 19 20 21 22 23" at bounding box center [506, 335] width 12 height 10
type input "11:00"
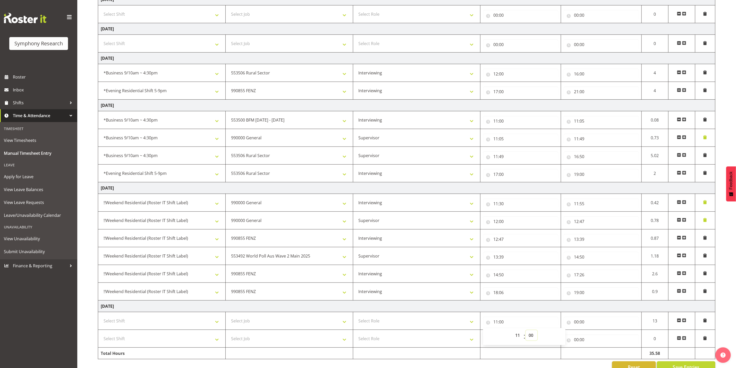
click at [532, 339] on select "00 01 02 03 04 05 06 07 08 09 10 11 12 13 14 15 16 17 18 19 20 21 22 23 24 25 2…" at bounding box center [532, 335] width 12 height 10
select select "35"
click at [526, 334] on select "00 01 02 03 04 05 06 07 08 09 10 11 12 13 14 15 16 17 18 19 20 21 22 23 24 25 2…" at bounding box center [532, 335] width 12 height 10
type input "11:35"
click at [592, 343] on input "00:00" at bounding box center [601, 340] width 75 height 10
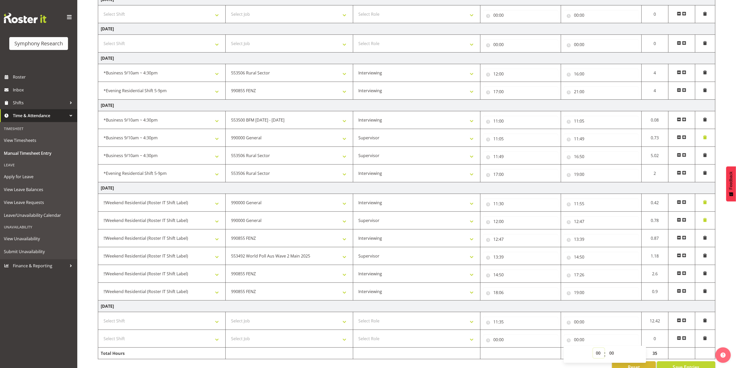
click at [596, 357] on select "00 01 02 03 04 05 06 07 08 09 10 11 12 13 14 15 16 17 18 19 20 21 22 23" at bounding box center [599, 353] width 12 height 10
select select "11"
click at [593, 351] on select "00 01 02 03 04 05 06 07 08 09 10 11 12 13 14 15 16 17 18 19 20 21 22 23" at bounding box center [599, 353] width 12 height 10
type input "11:00"
click at [612, 357] on select "00 01 02 03 04 05 06 07 08 09 10 11 12 13 14 15 16 17 18 19 20 21 22 23 24 25 2…" at bounding box center [613, 353] width 12 height 10
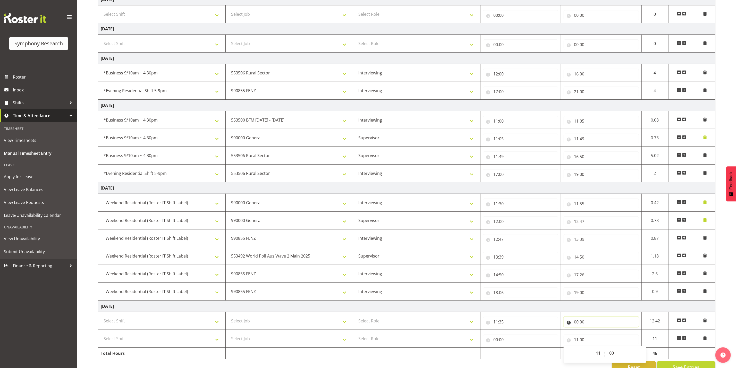
click at [581, 323] on input "00:00" at bounding box center [601, 322] width 75 height 10
click at [596, 338] on select "00 01 02 03 04 05 06 07 08 09 10 11 12 13 14 15 16 17 18 19 20 21 22 23" at bounding box center [599, 335] width 12 height 10
select select "11"
click at [593, 334] on select "00 01 02 03 04 05 06 07 08 09 10 11 12 13 14 15 16 17 18 19 20 21 22 23" at bounding box center [599, 335] width 12 height 10
type input "11:00"
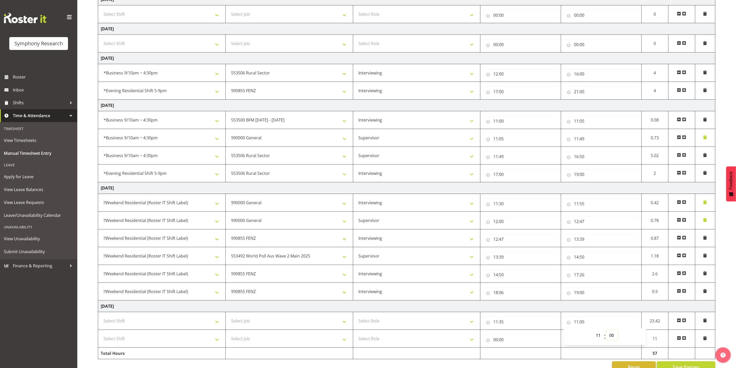
click at [615, 338] on select "00 01 02 03 04 05 06 07 08 09 10 11 12 13 14 15 16 17 18 19 20 21 22 23 24 25 2…" at bounding box center [613, 335] width 12 height 10
select select "45"
click at [607, 334] on select "00 01 02 03 04 05 06 07 08 09 10 11 12 13 14 15 16 17 18 19 20 21 22 23 24 25 2…" at bounding box center [613, 335] width 12 height 10
type input "11:45"
click at [515, 339] on input "00:00" at bounding box center [520, 340] width 75 height 10
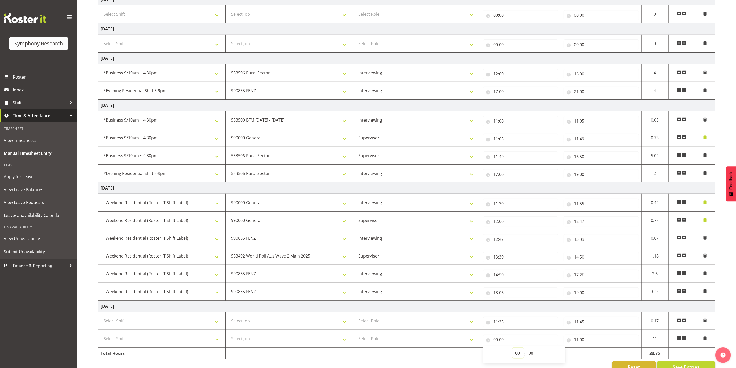
click at [520, 356] on select "00 01 02 03 04 05 06 07 08 09 10 11 12 13 14 15 16 17 18 19 20 21 22 23" at bounding box center [519, 353] width 12 height 10
select select "12"
click at [513, 351] on select "00 01 02 03 04 05 06 07 08 09 10 11 12 13 14 15 16 17 18 19 20 21 22 23" at bounding box center [519, 353] width 12 height 10
type input "12:00"
click at [592, 343] on input "11:00" at bounding box center [601, 340] width 75 height 10
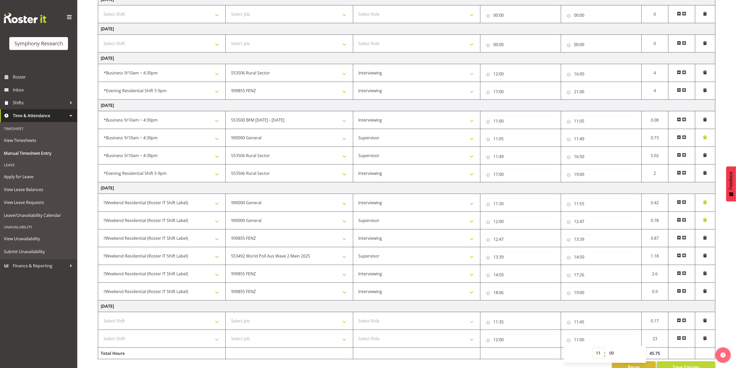
click at [602, 356] on select "00 01 02 03 04 05 06 07 08 09 10 11 12 13 14 15 16 17 18 19 20 21 22 23" at bounding box center [599, 353] width 12 height 10
select select "15"
click at [593, 351] on select "00 01 02 03 04 05 06 07 08 09 10 11 12 13 14 15 16 17 18 19 20 21 22 23" at bounding box center [599, 353] width 12 height 10
type input "15:00"
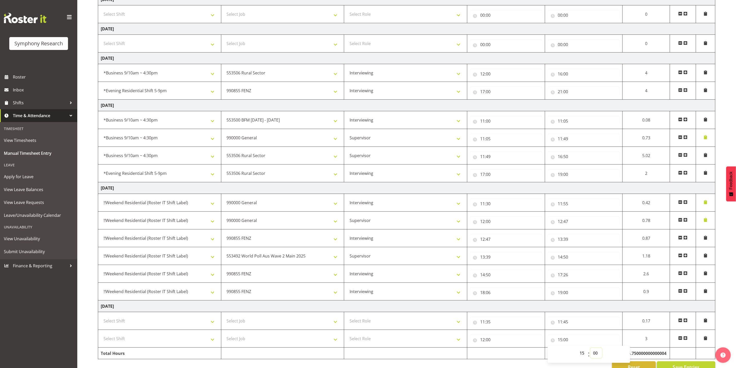
click at [597, 358] on select "00 01 02 03 04 05 06 07 08 09 10 11 12 13 14 15 16 17 18 19 20 21 22 23 24 25 2…" at bounding box center [597, 353] width 12 height 10
select select "9"
click at [591, 351] on select "00 01 02 03 04 05 06 07 08 09 10 11 12 13 14 15 16 17 18 19 20 21 22 23 24 25 2…" at bounding box center [597, 353] width 12 height 10
type input "15:09"
click at [686, 341] on span at bounding box center [686, 338] width 4 height 4
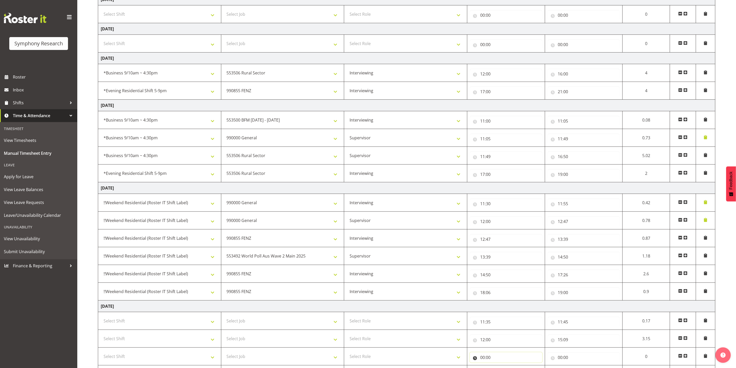
click at [489, 361] on input "00:00" at bounding box center [506, 358] width 72 height 10
click at [509, 362] on input "00:00" at bounding box center [506, 358] width 72 height 10
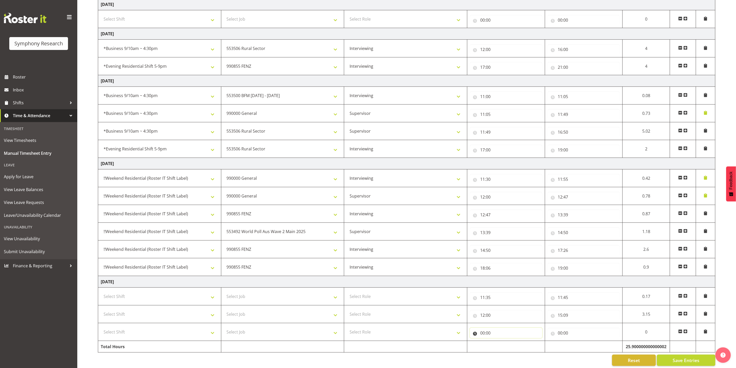
scroll to position [154, 0]
click at [487, 326] on input "00:00" at bounding box center [506, 331] width 72 height 10
click at [504, 340] on select "00 01 02 03 04 05 06 07 08 09 10 11 12 13 14 15 16 17 18 19 20 21 22 23" at bounding box center [506, 345] width 12 height 10
select select "15"
click at [500, 340] on select "00 01 02 03 04 05 06 07 08 09 10 11 12 13 14 15 16 17 18 19 20 21 22 23" at bounding box center [506, 345] width 12 height 10
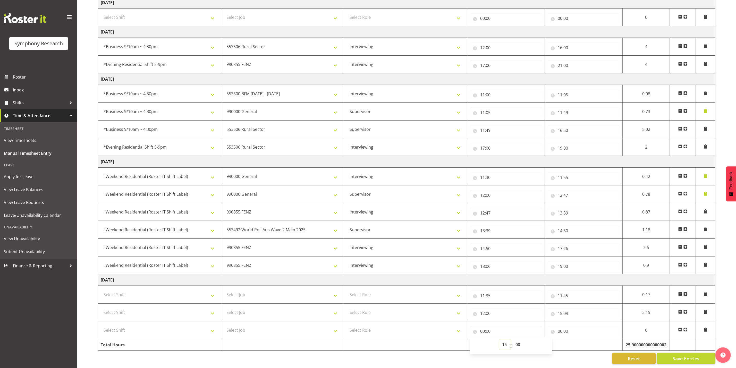
type input "15:00"
click at [518, 341] on select "00 01 02 03 04 05 06 07 08 09 10 11 12 13 14 15 16 17 18 19 20 21 22 23 24 25 2…" at bounding box center [519, 345] width 12 height 10
select select "36"
click at [513, 340] on select "00 01 02 03 04 05 06 07 08 09 10 11 12 13 14 15 16 17 18 19 20 21 22 23 24 25 2…" at bounding box center [519, 345] width 12 height 10
type input "15:36"
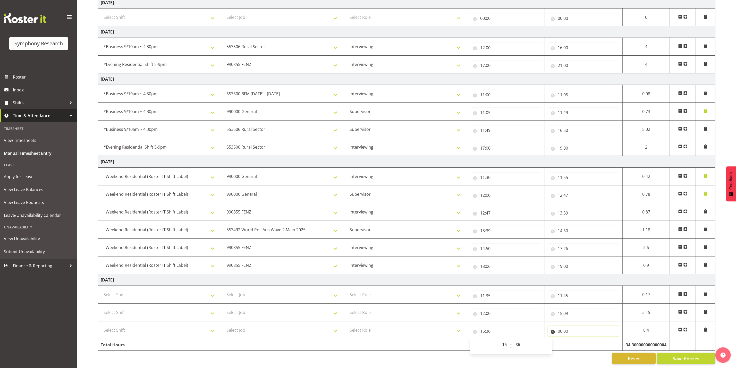
click at [577, 326] on input "00:00" at bounding box center [584, 331] width 72 height 10
click at [582, 342] on select "00 01 02 03 04 05 06 07 08 09 10 11 12 13 14 15 16 17 18 19 20 21 22 23" at bounding box center [583, 345] width 12 height 10
select select "16"
click at [589, 340] on select "00 01 02 03 04 05 06 07 08 09 10 11 12 13 14 15 16 17 18 19 20 21 22 23" at bounding box center [583, 345] width 12 height 10
type input "16:00"
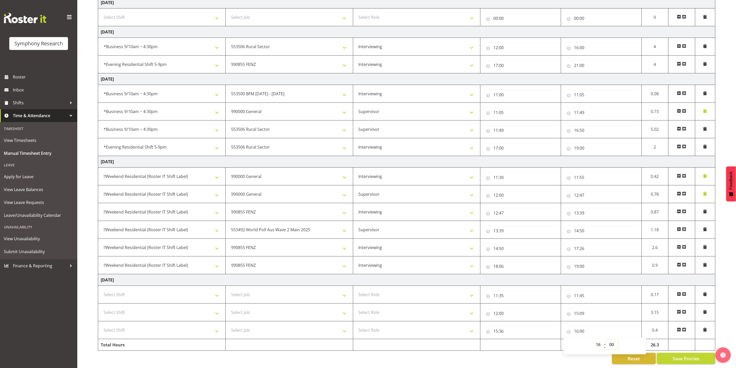
click at [614, 340] on select "00 01 02 03 04 05 06 07 08 09 10 11 12 13 14 15 16 17 18 19 20 21 22 23 24 25 2…" at bounding box center [613, 345] width 12 height 10
select select "35"
click at [607, 340] on select "00 01 02 03 04 05 06 07 08 09 10 11 12 13 14 15 16 17 18 19 20 21 22 23 24 25 2…" at bounding box center [613, 345] width 12 height 10
type input "16:35"
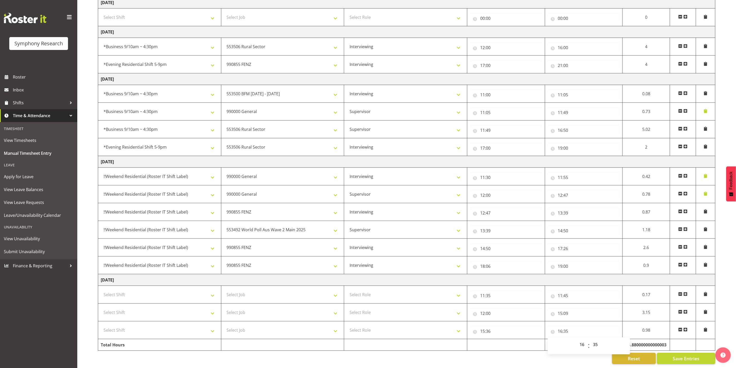
click at [687, 328] on span at bounding box center [686, 330] width 4 height 4
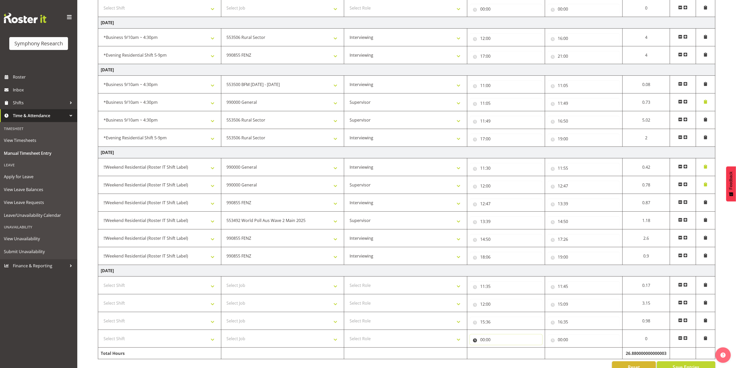
click at [507, 341] on input "00:00" at bounding box center [506, 340] width 72 height 10
click at [502, 359] on select "00 01 02 03 04 05 06 07 08 09 10 11 12 13 14 15 16 17 18 19 20 21 22 23" at bounding box center [506, 353] width 12 height 10
select select "16"
click at [511, 352] on select "00 01 02 03 04 05 06 07 08 09 10 11 12 13 14 15 16 17 18 19 20 21 22 23" at bounding box center [506, 353] width 12 height 10
type input "16:00"
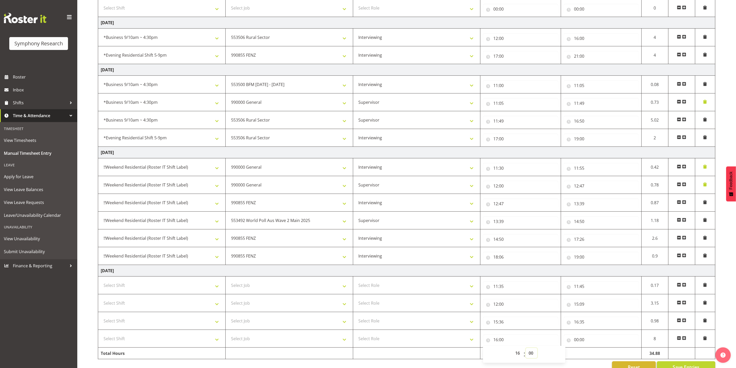
click at [536, 356] on select "00 01 02 03 04 05 06 07 08 09 10 11 12 13 14 15 16 17 18 19 20 21 22 23 24 25 2…" at bounding box center [532, 353] width 12 height 10
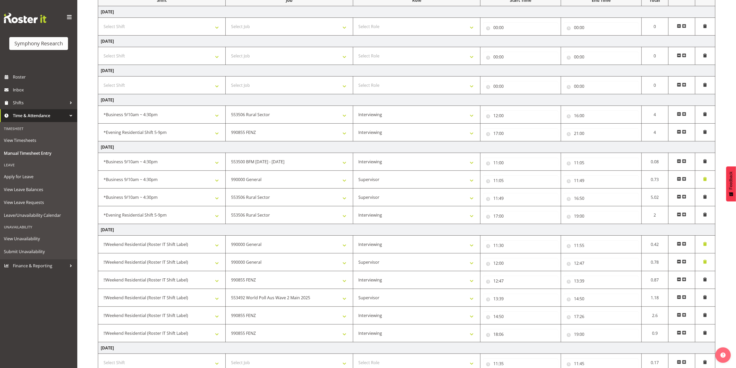
scroll to position [172, 0]
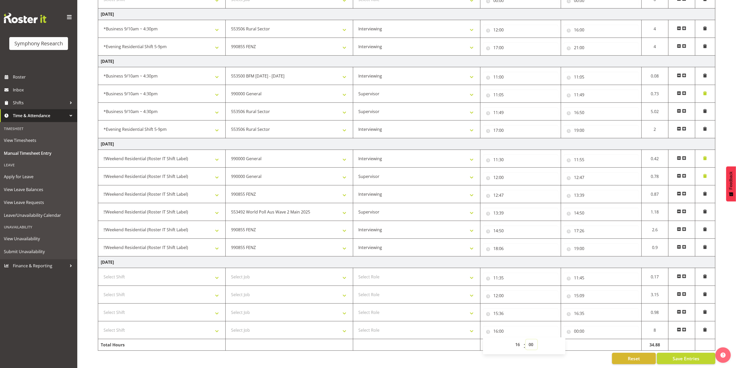
click at [534, 341] on select "00 01 02 03 04 05 06 07 08 09 10 11 12 13 14 15 16 17 18 19 20 21 22 23 24 25 2…" at bounding box center [532, 345] width 12 height 10
select select "35"
click at [526, 340] on select "00 01 02 03 04 05 06 07 08 09 10 11 12 13 14 15 16 17 18 19 20 21 22 23 24 25 2…" at bounding box center [532, 345] width 12 height 10
type input "16:35"
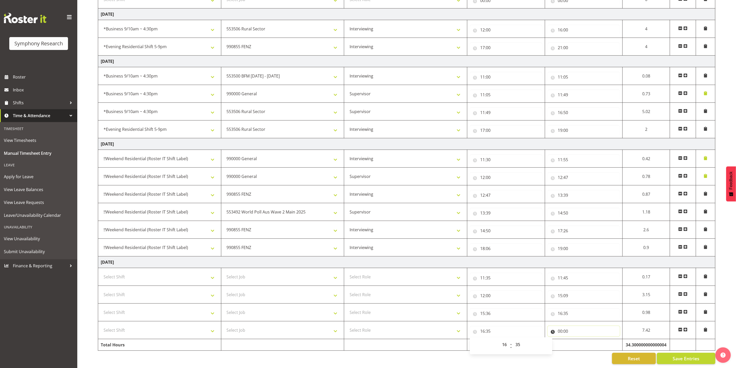
click at [570, 326] on input "00:00" at bounding box center [584, 331] width 72 height 10
click at [581, 340] on select "00 01 02 03 04 05 06 07 08 09 10 11 12 13 14 15 16 17 18 19 20 21 22 23" at bounding box center [583, 345] width 12 height 10
select select "19"
click at [577, 340] on select "00 01 02 03 04 05 06 07 08 09 10 11 12 13 14 15 16 17 18 19 20 21 22 23" at bounding box center [583, 345] width 12 height 10
type input "19:00"
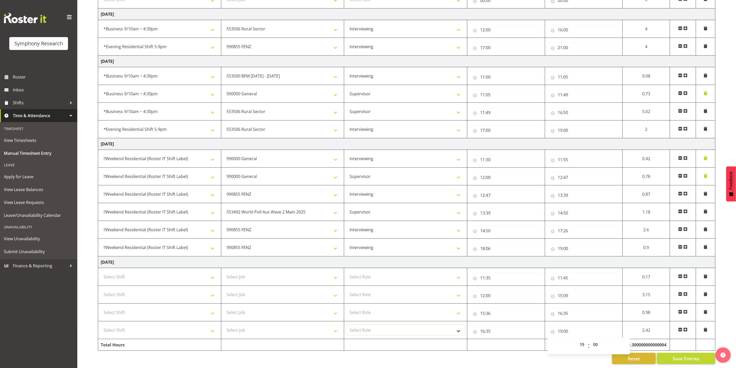
click at [370, 326] on select "Select Role Supervisor Interviewing Briefing" at bounding box center [406, 330] width 118 height 10
select select "47"
click at [347, 325] on select "Select Role Supervisor Interviewing Briefing" at bounding box center [406, 330] width 118 height 10
click at [385, 308] on select "Select Role Supervisor Interviewing Briefing" at bounding box center [406, 313] width 118 height 10
select select "47"
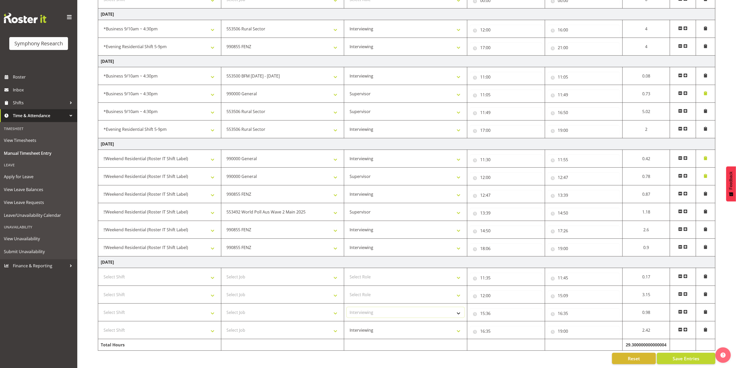
click at [347, 308] on select "Select Role Supervisor Interviewing Briefing" at bounding box center [406, 313] width 118 height 10
click at [388, 290] on select "Select Role Supervisor Interviewing Briefing" at bounding box center [406, 295] width 118 height 10
select select "47"
click at [347, 290] on select "Select Role Supervisor Interviewing Briefing" at bounding box center [406, 295] width 118 height 10
click at [368, 272] on select "Select Role Supervisor Interviewing Briefing" at bounding box center [406, 277] width 118 height 10
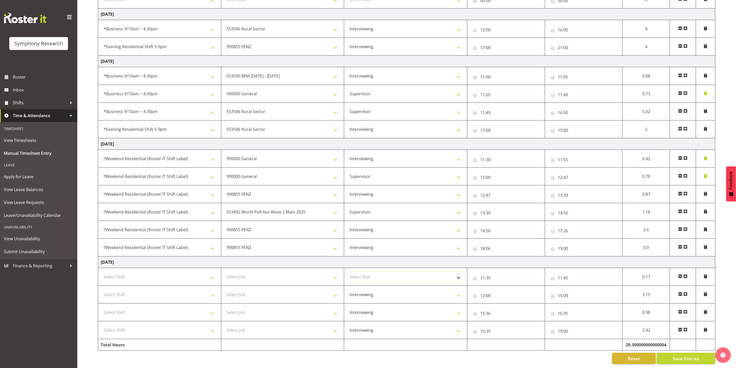
select select "45"
click at [347, 272] on select "Select Role Supervisor Interviewing Briefing" at bounding box center [406, 277] width 118 height 10
click at [309, 328] on select "Select Job 550060 IF Admin 553492 World Poll Aus Wave 2 Main 2025 553493 World …" at bounding box center [283, 330] width 118 height 10
select select "10587"
click at [224, 325] on select "Select Job 550060 IF Admin 553492 World Poll Aus Wave 2 Main 2025 553493 World …" at bounding box center [283, 330] width 118 height 10
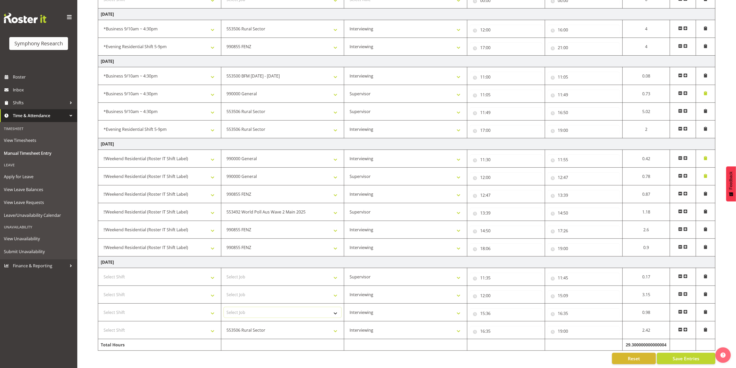
click at [299, 309] on select "Select Job 550060 IF Admin 553492 World Poll Aus Wave 2 Main 2025 553493 World …" at bounding box center [283, 313] width 118 height 10
select select "9636"
click at [224, 308] on select "Select Job 550060 IF Admin 553492 World Poll Aus Wave 2 Main 2025 553493 World …" at bounding box center [283, 313] width 118 height 10
click at [299, 290] on select "Select Job 550060 IF Admin 553492 World Poll Aus Wave 2 Main 2025 553493 World …" at bounding box center [283, 295] width 118 height 10
select select "10587"
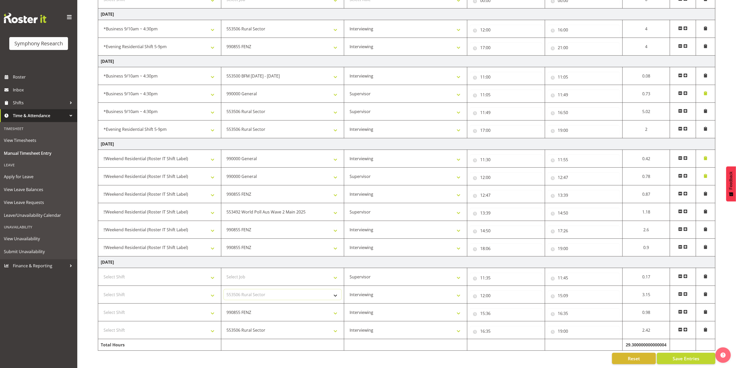
click at [224, 290] on select "Select Job 550060 IF Admin 553492 World Poll Aus Wave 2 Main 2025 553493 World …" at bounding box center [283, 295] width 118 height 10
click at [299, 274] on select "Select Job 550060 IF Admin 553492 World Poll Aus Wave 2 Main 2025 553493 World …" at bounding box center [283, 277] width 118 height 10
select select "743"
click at [224, 272] on select "Select Job 550060 IF Admin 553492 World Poll Aus Wave 2 Main 2025 553493 World …" at bounding box center [283, 277] width 118 height 10
click at [708, 275] on span at bounding box center [706, 277] width 4 height 4
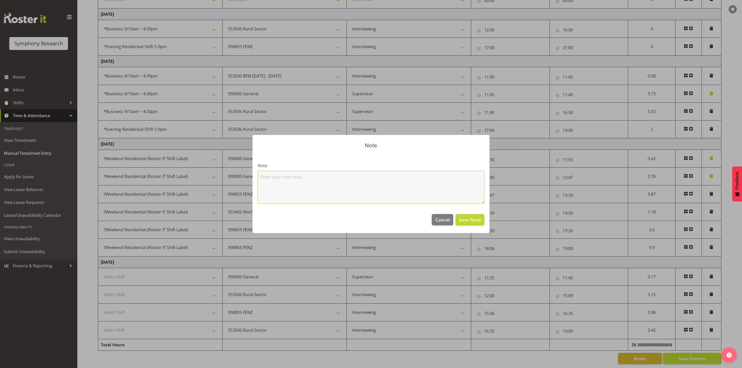
click at [374, 184] on textarea at bounding box center [371, 187] width 227 height 33
type textarea "l"
type textarea "door"
click at [474, 219] on span "Save Note" at bounding box center [470, 220] width 22 height 7
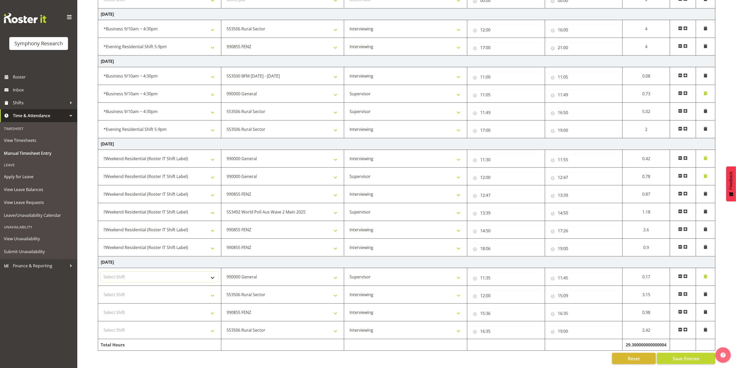
click at [159, 272] on select "Select Shift !!Weekend Residential (Roster IT Shift Label) *Business 9/10am ~ 4…" at bounding box center [160, 277] width 118 height 10
select select "17154"
click at [101, 272] on select "Select Shift !!Weekend Residential (Roster IT Shift Label) *Business 9/10am ~ 4…" at bounding box center [160, 277] width 118 height 10
click at [137, 290] on select "Select Shift !!Weekend Residential (Roster IT Shift Label) *Business 9/10am ~ 4…" at bounding box center [160, 295] width 118 height 10
select select "17154"
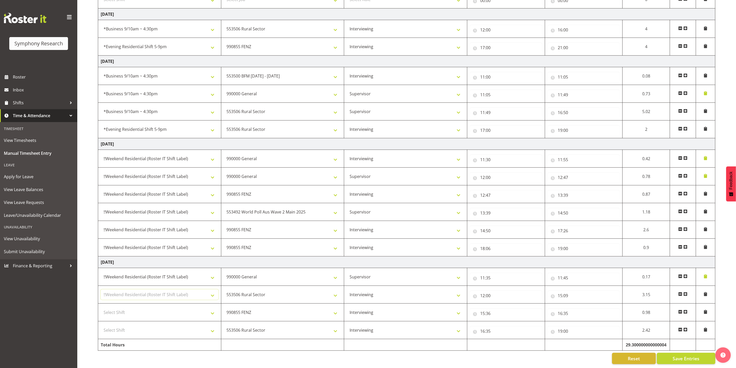
click at [101, 290] on select "Select Shift !!Weekend Residential (Roster IT Shift Label) *Business 9/10am ~ 4…" at bounding box center [160, 295] width 118 height 10
drag, startPoint x: 163, startPoint y: 308, endPoint x: 164, endPoint y: 303, distance: 4.5
click at [163, 308] on select "Select Shift !!Weekend Residential (Roster IT Shift Label) *Business 9/10am ~ 4…" at bounding box center [160, 313] width 118 height 10
click at [101, 308] on select "Select Shift !!Weekend Residential (Roster IT Shift Label) *Business 9/10am ~ 4…" at bounding box center [160, 313] width 118 height 10
click at [169, 327] on select "Select Shift !!Weekend Residential (Roster IT Shift Label) *Business 9/10am ~ 4…" at bounding box center [160, 330] width 118 height 10
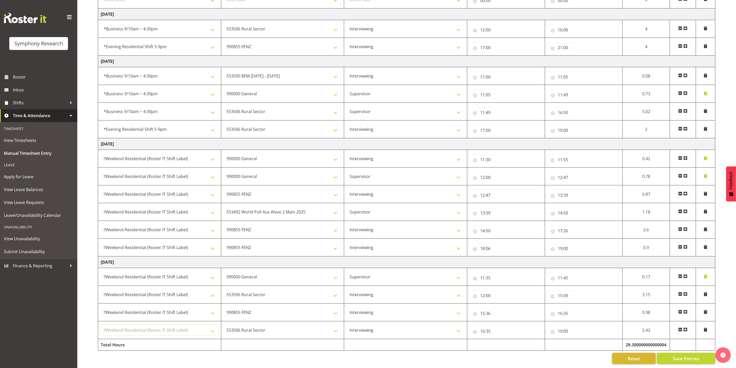
click at [101, 325] on select "Select Shift !!Weekend Residential (Roster IT Shift Label) *Business 9/10am ~ 4…" at bounding box center [160, 330] width 118 height 10
click at [679, 356] on span "Save Entries" at bounding box center [686, 358] width 27 height 7
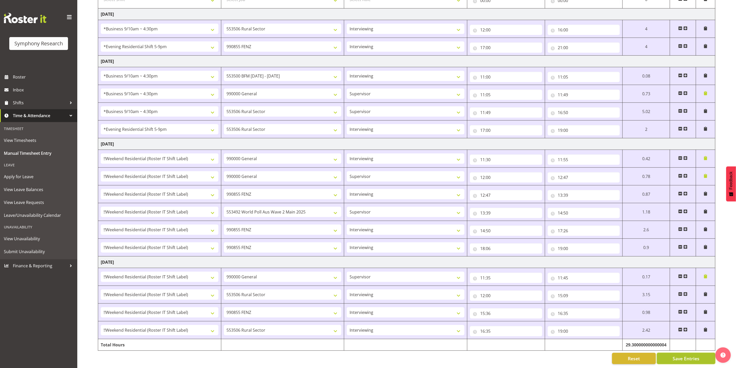
click at [692, 355] on span "Save Entries" at bounding box center [686, 358] width 27 height 7
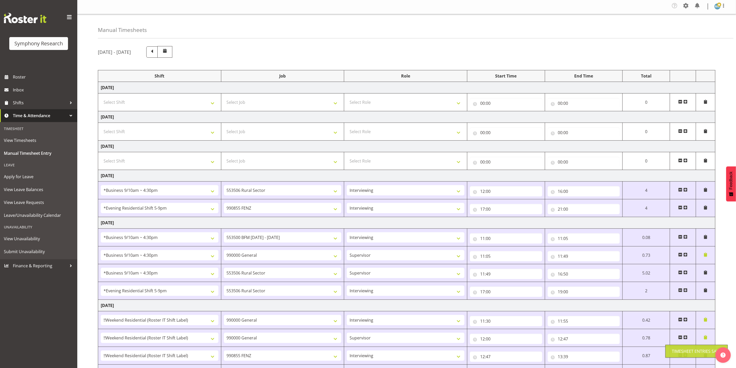
scroll to position [0, 0]
click at [723, 6] on span at bounding box center [724, 7] width 6 height 6
click at [702, 26] on link "Log Out" at bounding box center [702, 28] width 49 height 9
